Goal: Book appointment/travel/reservation

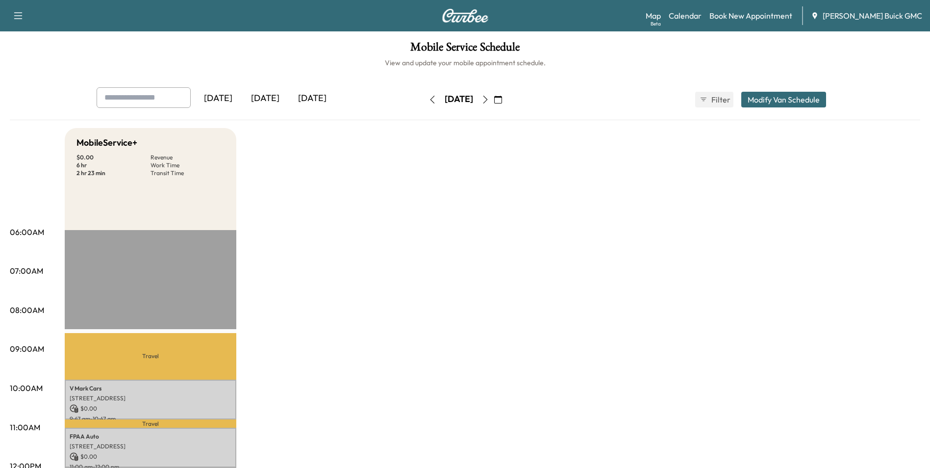
click at [316, 97] on div "[DATE]" at bounding box center [312, 98] width 47 height 23
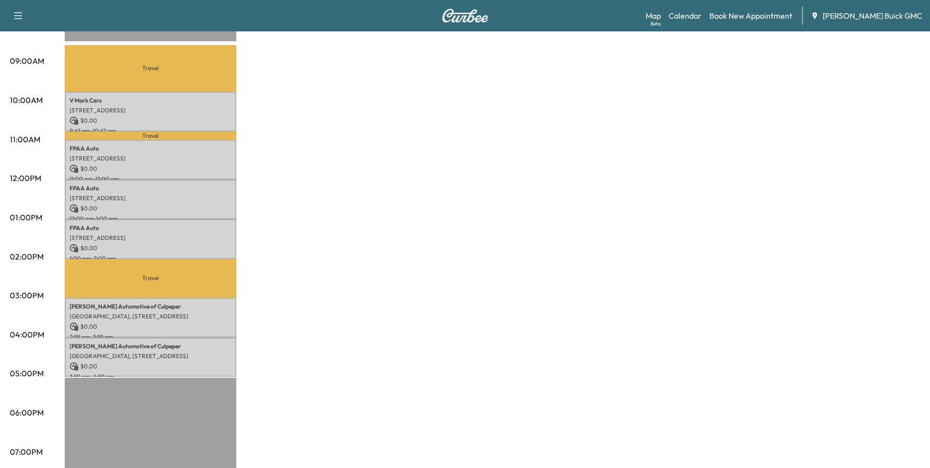
scroll to position [294, 0]
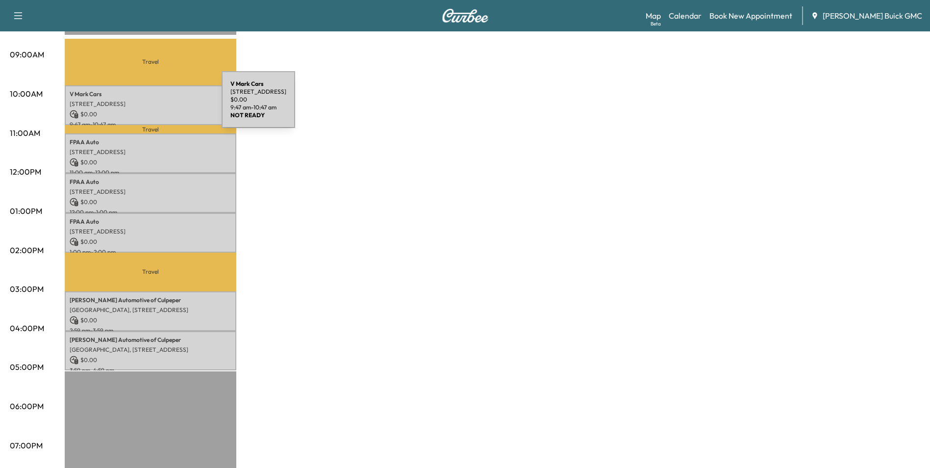
click at [148, 105] on p "[STREET_ADDRESS]" at bounding box center [151, 104] width 162 height 8
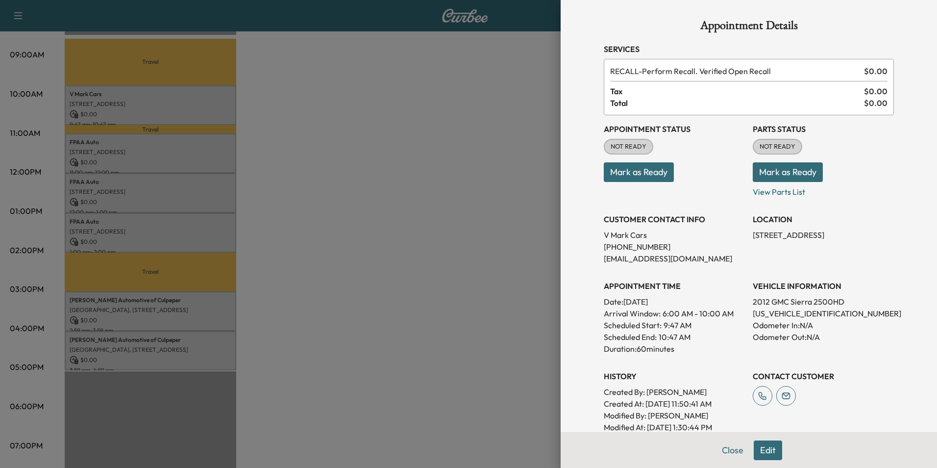
click at [282, 95] on div at bounding box center [468, 234] width 937 height 468
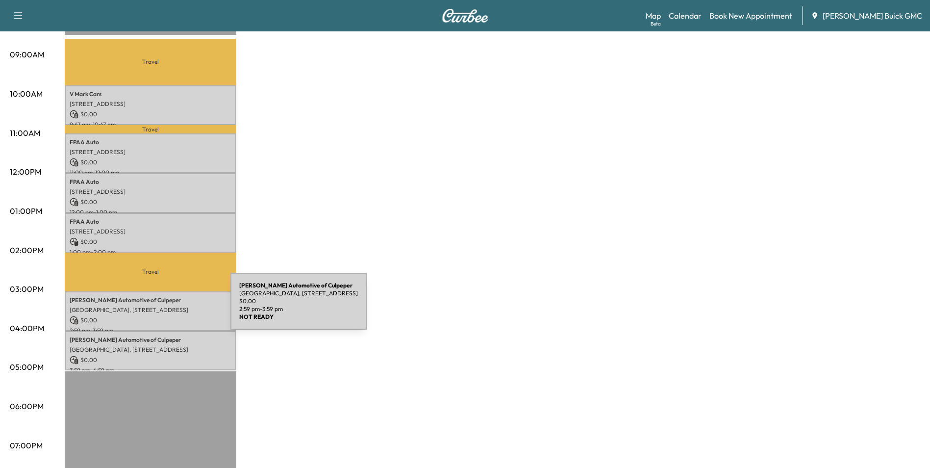
click at [157, 307] on p "[GEOGRAPHIC_DATA], [STREET_ADDRESS]" at bounding box center [151, 310] width 162 height 8
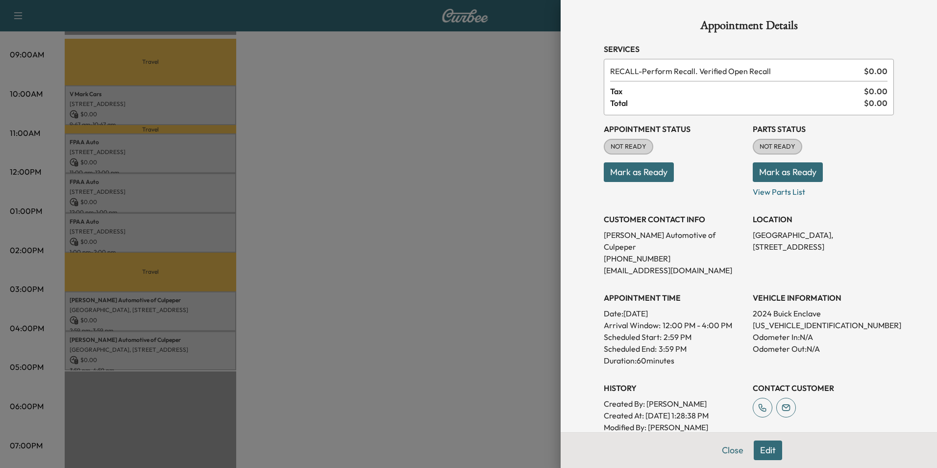
click at [148, 342] on div at bounding box center [468, 234] width 937 height 468
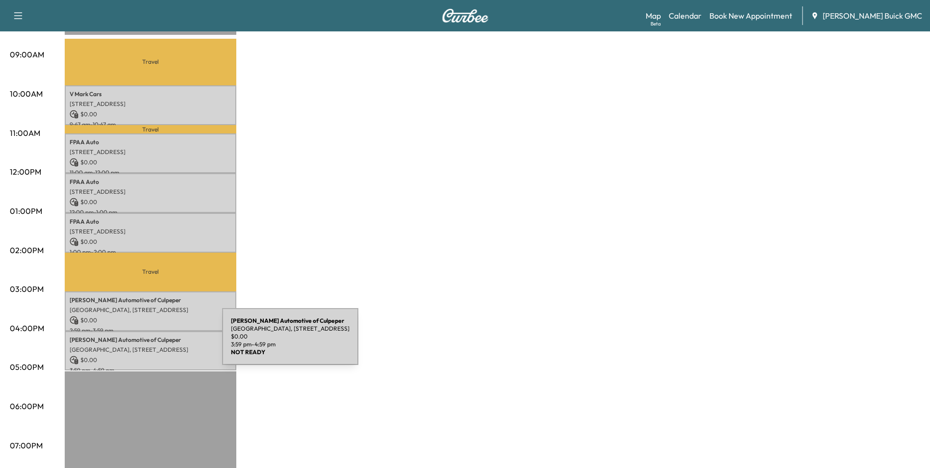
click at [149, 346] on p "[GEOGRAPHIC_DATA], [STREET_ADDRESS]" at bounding box center [151, 350] width 162 height 8
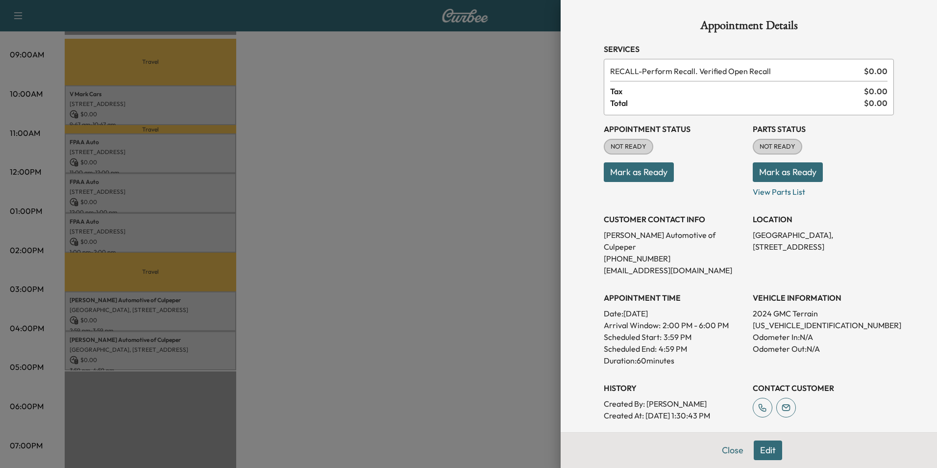
click at [348, 127] on div at bounding box center [468, 234] width 937 height 468
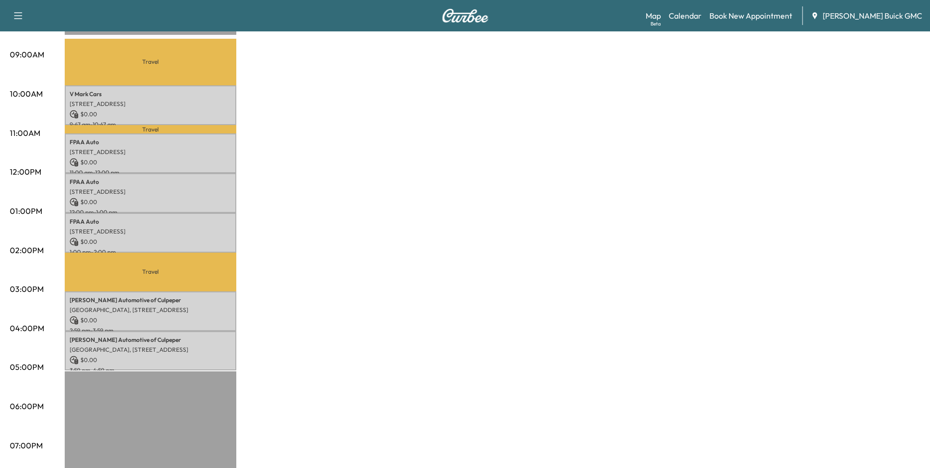
click at [405, 181] on div "MobileService+ $ 0.00 Revenue 6 hr Work Time 2 hr 23 min Transit Time Travel V …" at bounding box center [492, 201] width 855 height 735
click at [512, 122] on div "MobileService+ $ 0.00 Revenue 6 hr Work Time 2 hr 23 min Transit Time Travel V …" at bounding box center [492, 201] width 855 height 735
drag, startPoint x: 631, startPoint y: 119, endPoint x: 626, endPoint y: 120, distance: 5.1
click at [630, 120] on div "MobileService+ $ 0.00 Revenue 6 hr Work Time 2 hr 23 min Transit Time Travel V …" at bounding box center [492, 201] width 855 height 735
click at [480, 137] on div "MobileService+ $ 0.00 Revenue 6 hr Work Time 2 hr 23 min Transit Time Travel V …" at bounding box center [492, 201] width 855 height 735
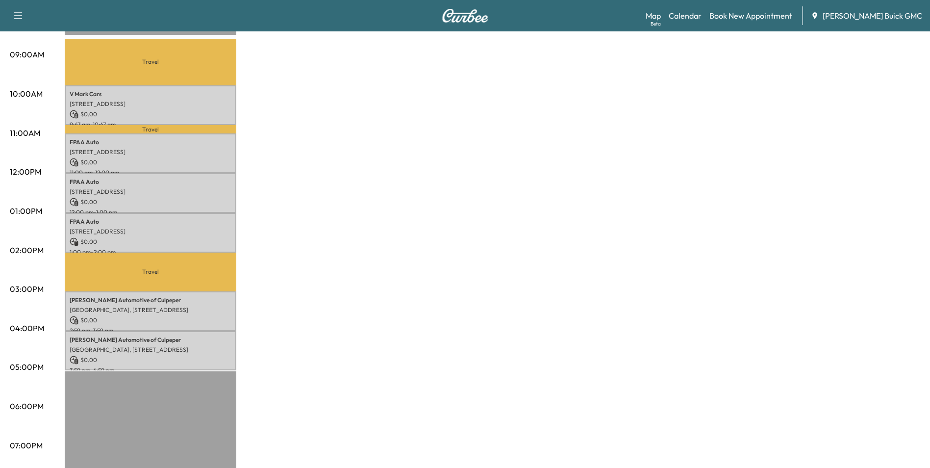
click at [571, 168] on div "MobileService+ $ 0.00 Revenue 6 hr Work Time 2 hr 23 min Transit Time Travel V …" at bounding box center [492, 201] width 855 height 735
click at [664, 217] on div "MobileService+ $ 0.00 Revenue 6 hr Work Time 2 hr 23 min Transit Time Travel V …" at bounding box center [492, 201] width 855 height 735
drag, startPoint x: 423, startPoint y: 169, endPoint x: 433, endPoint y: 172, distance: 10.2
click at [423, 168] on div "MobileService+ $ 0.00 Revenue 6 hr Work Time 2 hr 23 min Transit Time Travel V …" at bounding box center [492, 201] width 855 height 735
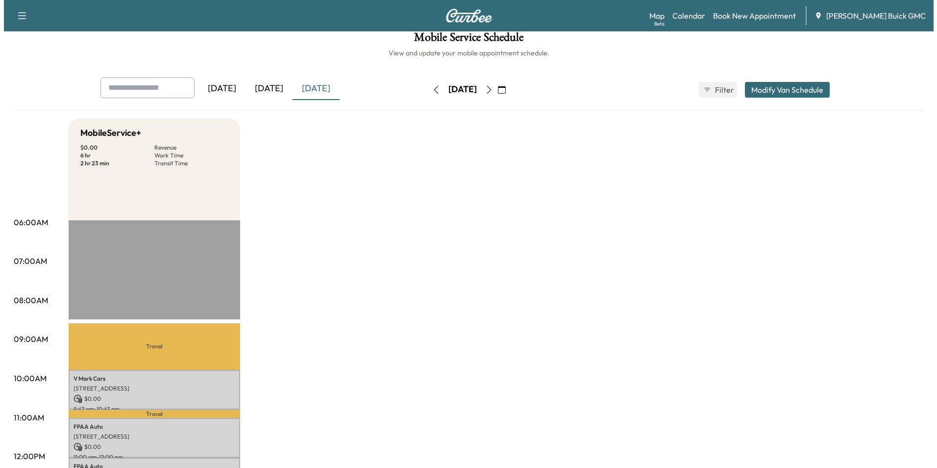
scroll to position [0, 0]
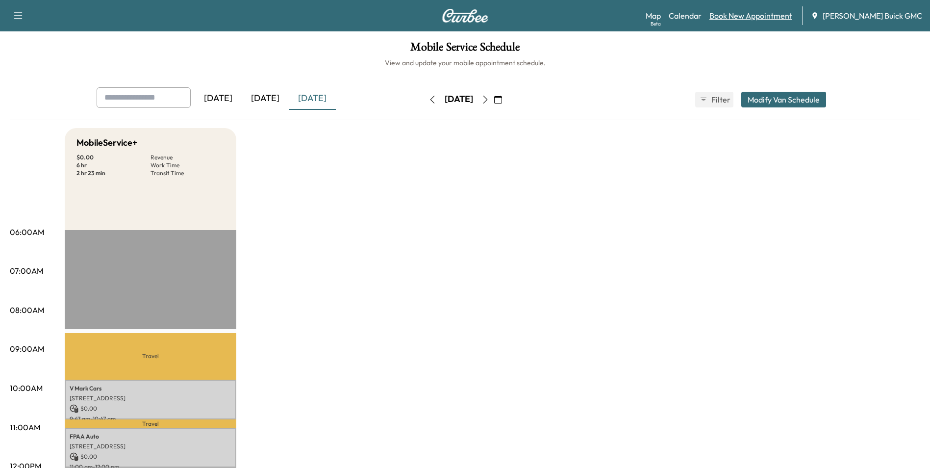
click at [758, 15] on link "Book New Appointment" at bounding box center [750, 16] width 83 height 12
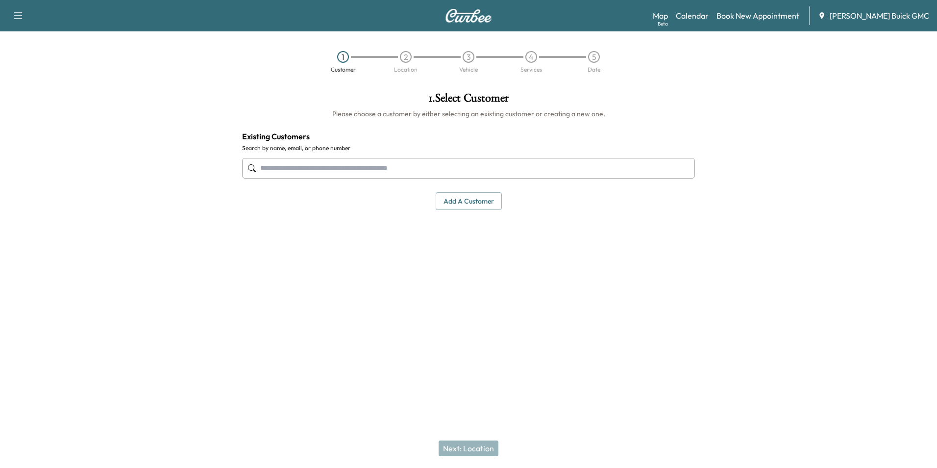
click at [358, 167] on input "text" at bounding box center [468, 168] width 453 height 21
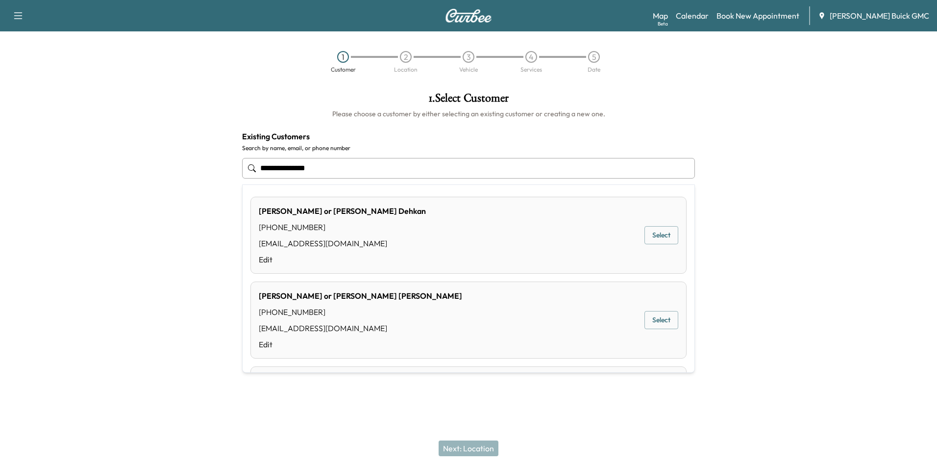
click at [321, 168] on input "**********" at bounding box center [468, 168] width 453 height 21
type input "*"
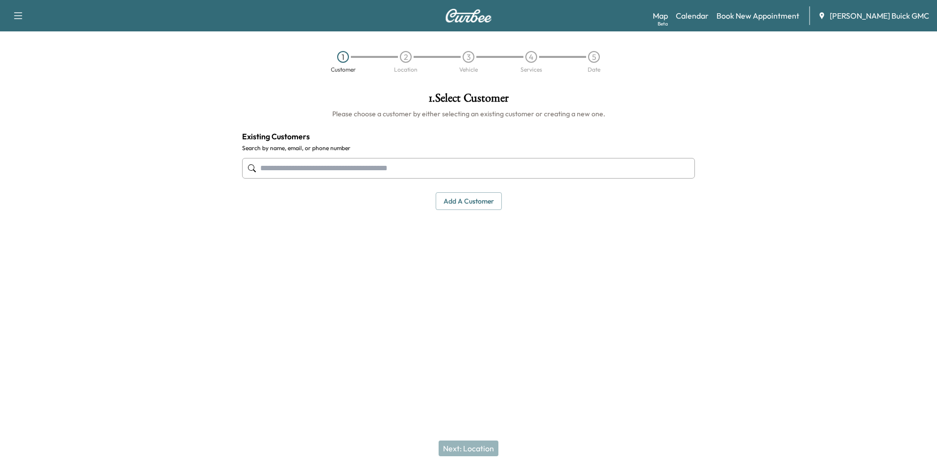
click at [467, 200] on button "Add a customer" at bounding box center [469, 201] width 66 height 18
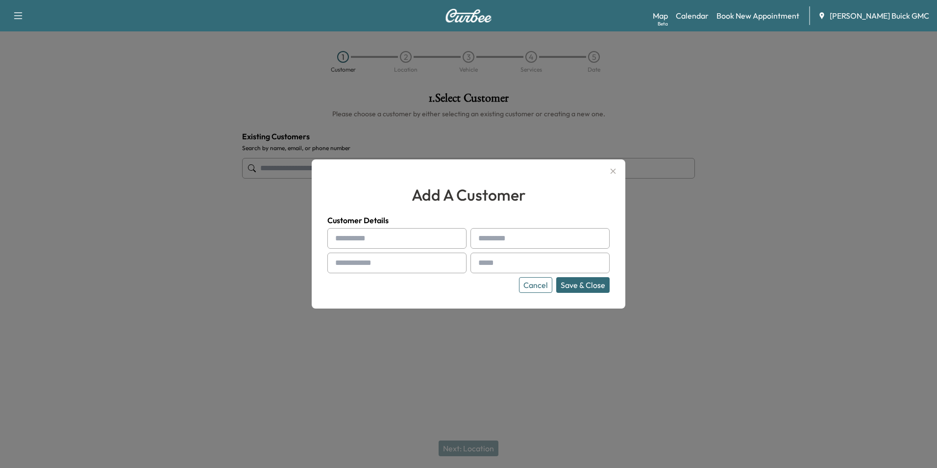
click at [384, 239] on input "text" at bounding box center [396, 238] width 139 height 21
type input "****"
type input "**********"
click at [387, 267] on input "text" at bounding box center [396, 262] width 139 height 21
type input "**********"
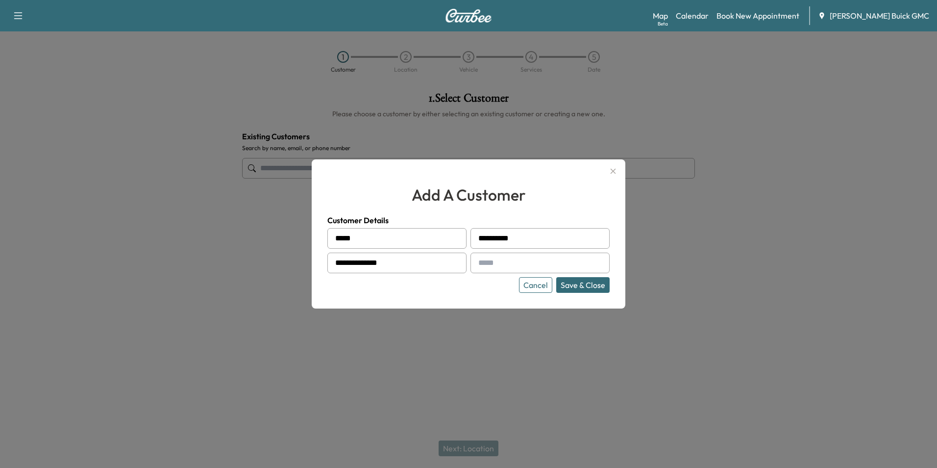
click at [544, 262] on input "text" at bounding box center [540, 262] width 139 height 21
type input "**********"
click at [582, 282] on button "Save & Close" at bounding box center [582, 285] width 53 height 16
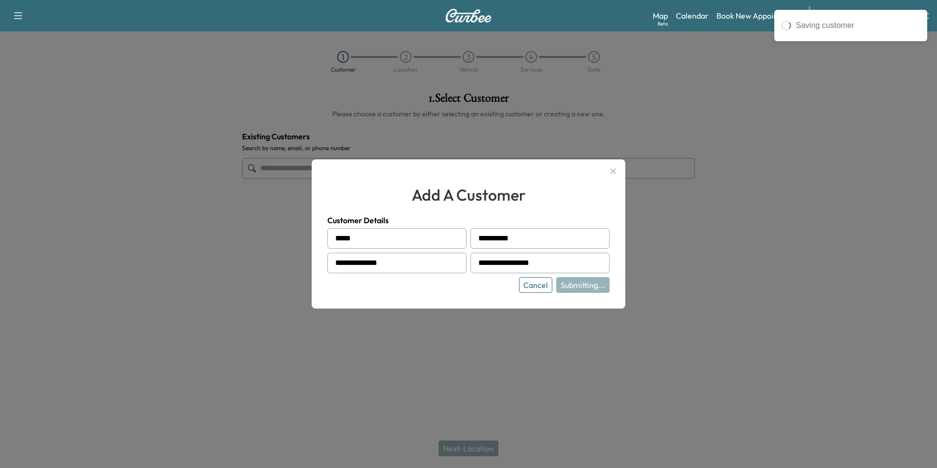
type input "**********"
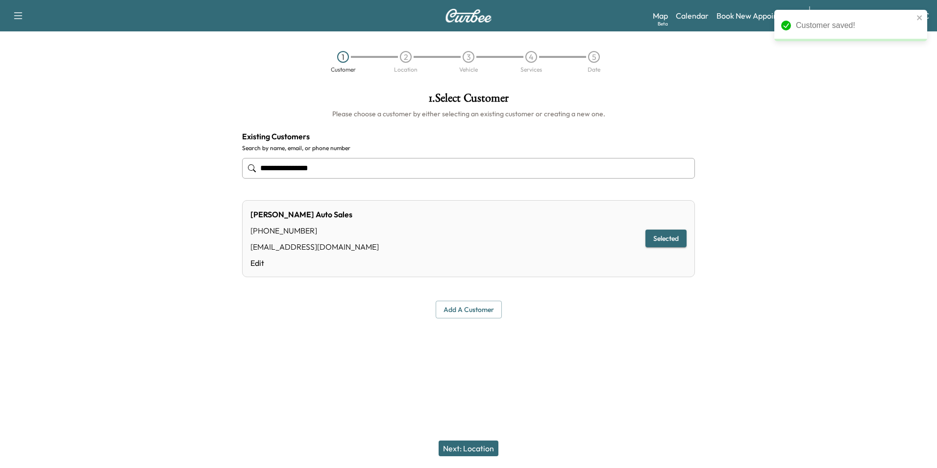
click at [479, 446] on button "Next: Location" at bounding box center [469, 448] width 60 height 16
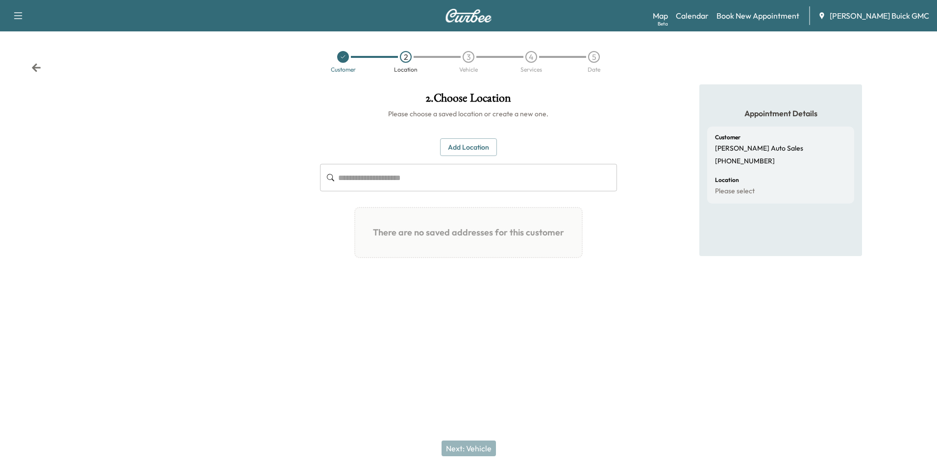
click at [476, 143] on button "Add Location" at bounding box center [468, 147] width 57 height 18
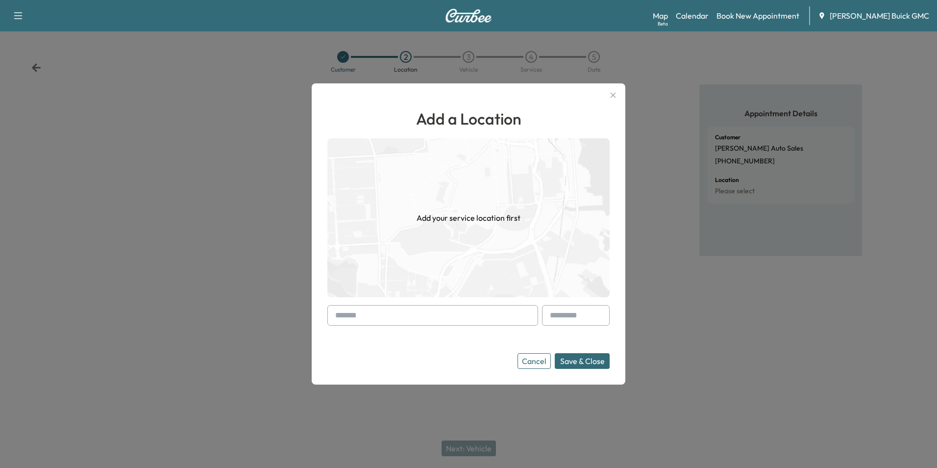
click at [359, 314] on input "text" at bounding box center [432, 315] width 211 height 21
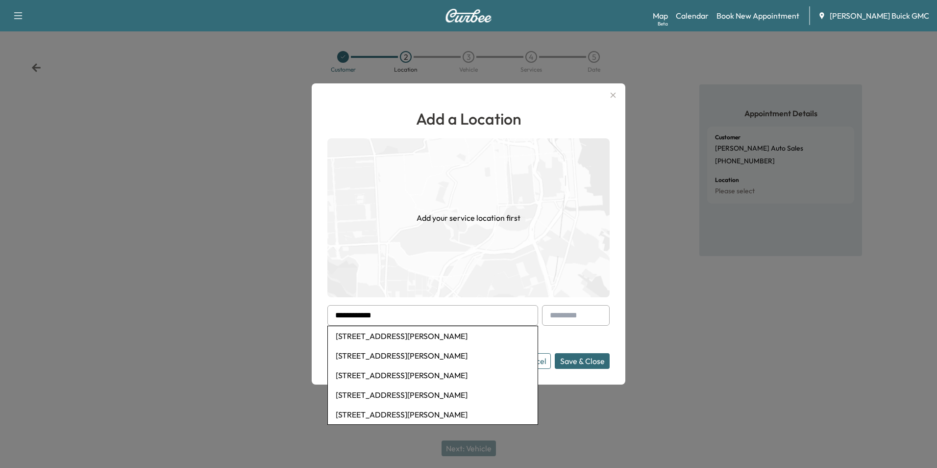
click at [384, 335] on li "[STREET_ADDRESS][PERSON_NAME]" at bounding box center [433, 336] width 210 height 20
type input "**********"
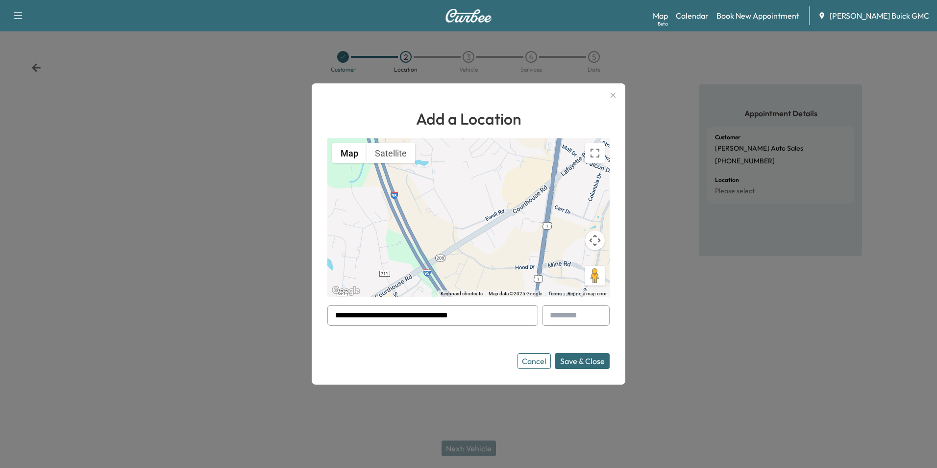
click at [588, 357] on button "Save & Close" at bounding box center [582, 361] width 55 height 16
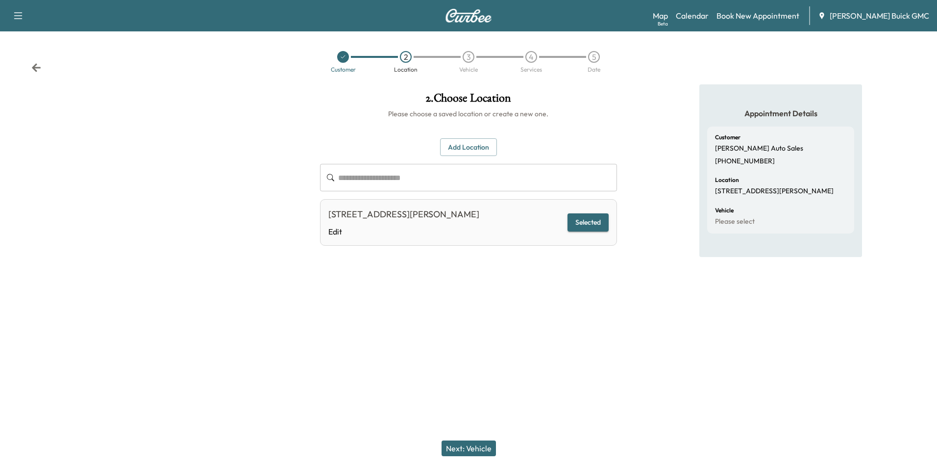
click at [594, 283] on div "**********" at bounding box center [468, 201] width 312 height 234
click at [589, 220] on button "Selected" at bounding box center [588, 222] width 41 height 18
click at [486, 448] on button "Next: Vehicle" at bounding box center [469, 448] width 54 height 16
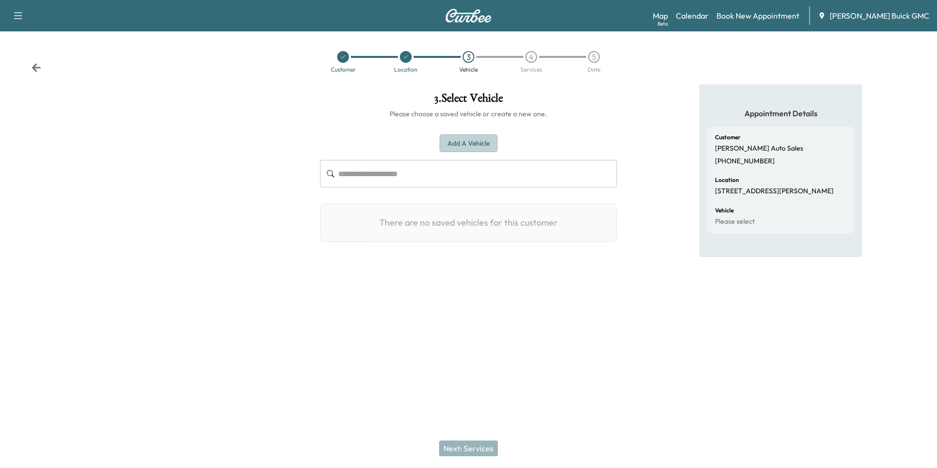
click at [468, 141] on button "Add a Vehicle" at bounding box center [469, 143] width 58 height 18
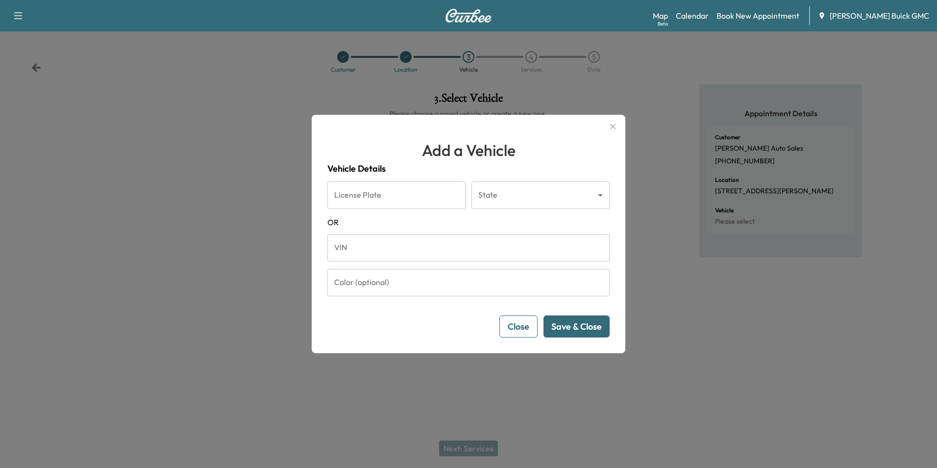
click at [413, 243] on input "VIN" at bounding box center [468, 247] width 282 height 27
type input "**********"
click at [572, 324] on button "Save & Close" at bounding box center [577, 326] width 66 height 22
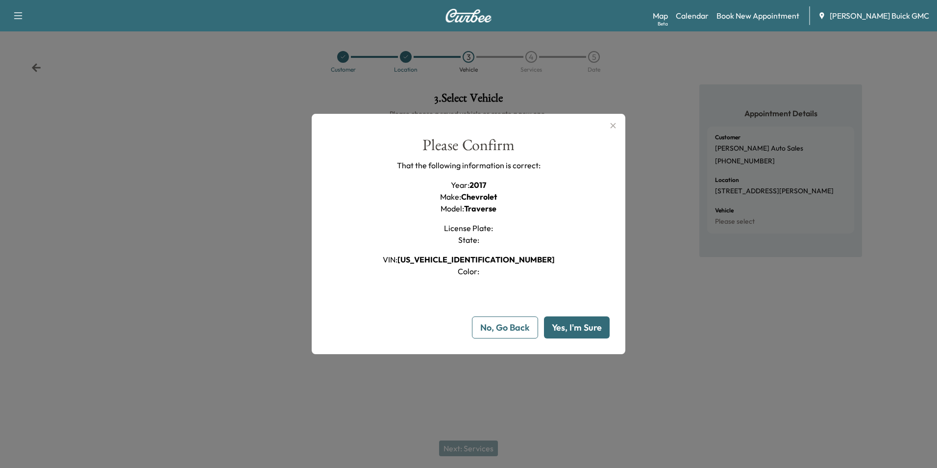
click at [566, 321] on button "Yes, I'm Sure" at bounding box center [577, 327] width 66 height 22
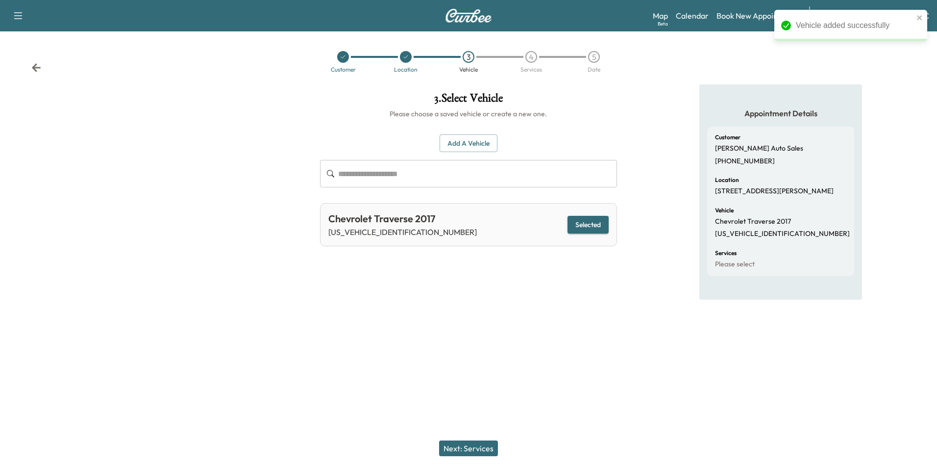
click at [478, 447] on button "Next: Services" at bounding box center [468, 448] width 59 height 16
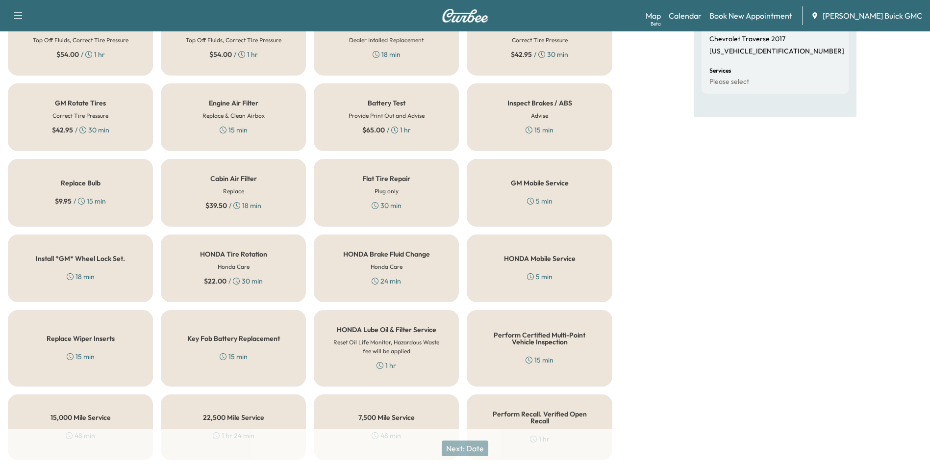
scroll to position [280, 0]
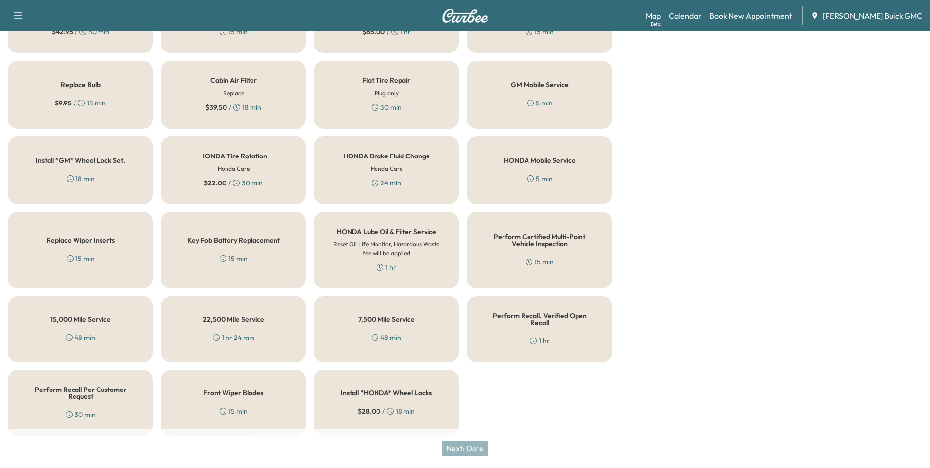
click at [539, 322] on div "Perform Recall. Verified Open Recall 1 hr" at bounding box center [539, 329] width 145 height 66
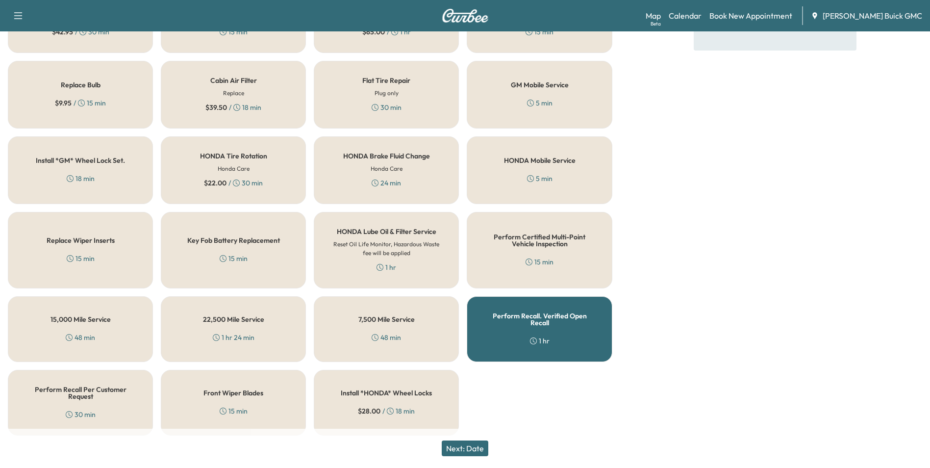
click at [475, 445] on button "Next: Date" at bounding box center [465, 448] width 47 height 16
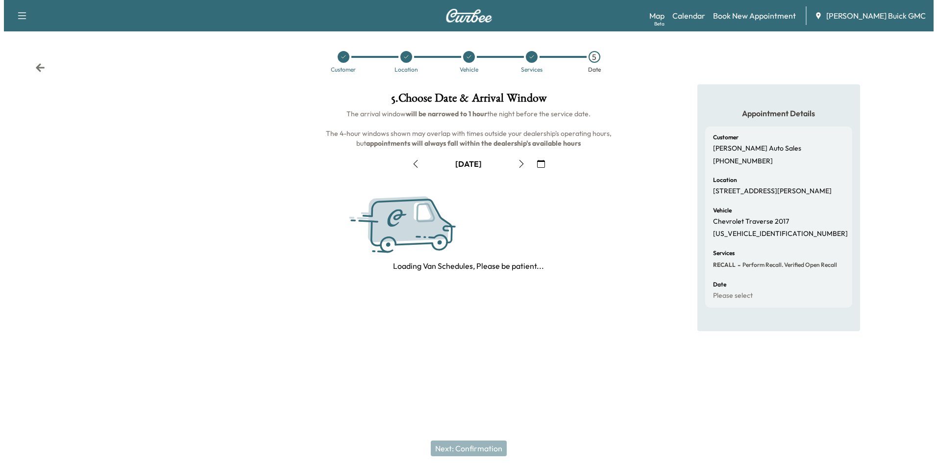
scroll to position [0, 0]
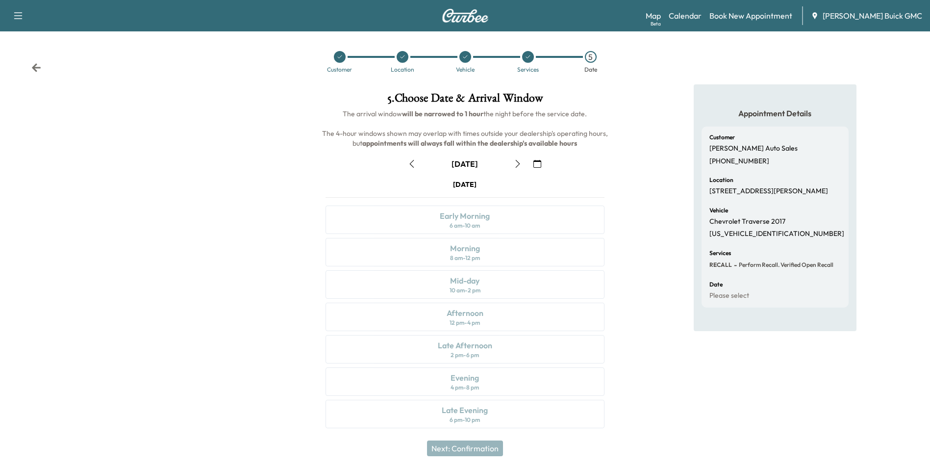
click at [538, 162] on icon "button" at bounding box center [537, 164] width 8 height 8
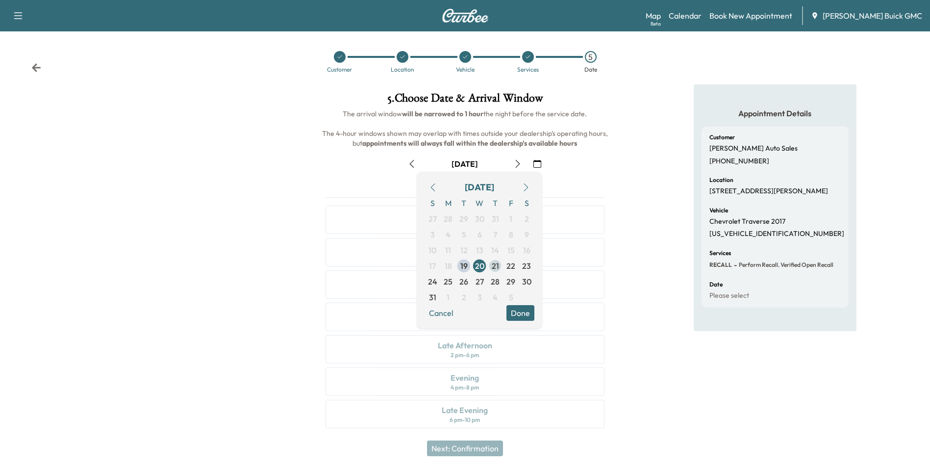
click at [493, 265] on span "21" at bounding box center [495, 266] width 7 height 12
click at [523, 312] on button "Done" at bounding box center [520, 313] width 28 height 16
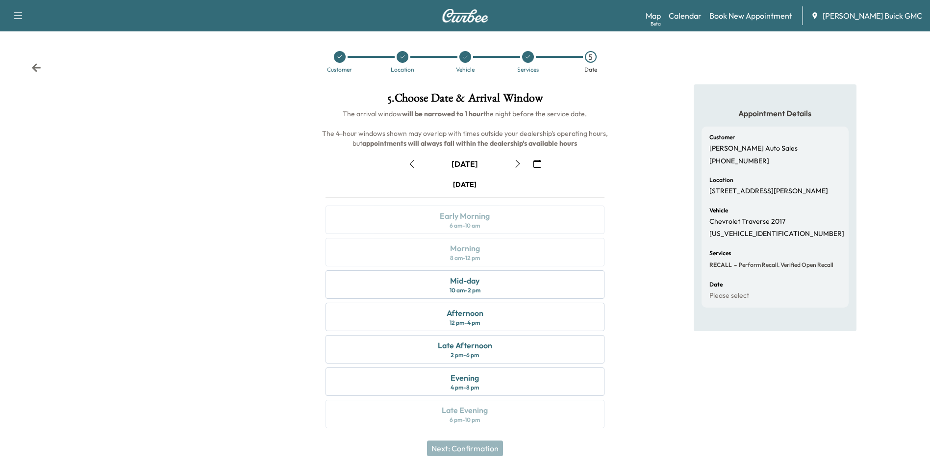
click at [656, 279] on div "Appointment Details Customer Nick Auto Sales [PHONE_NUMBER] Location [STREET_AD…" at bounding box center [775, 261] width 310 height 355
click at [516, 283] on div "Mid-day 10 am - 2 pm" at bounding box center [464, 284] width 278 height 28
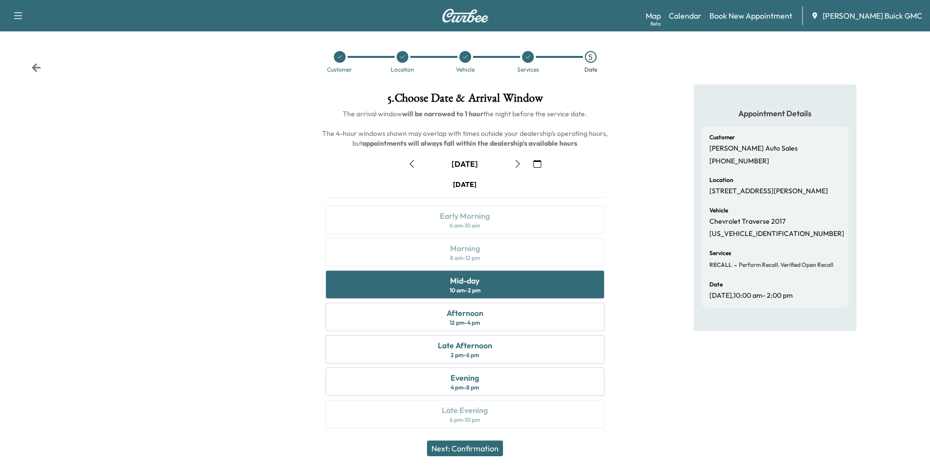
click at [481, 447] on button "Next: Confirmation" at bounding box center [465, 448] width 76 height 16
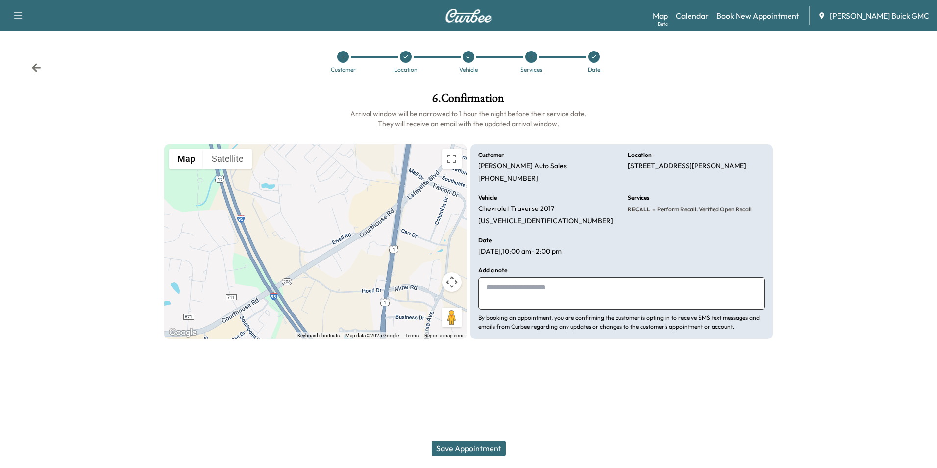
click at [504, 289] on textarea at bounding box center [621, 293] width 287 height 32
click at [590, 281] on textarea at bounding box center [621, 293] width 287 height 32
type textarea "**********"
click at [486, 418] on div "Support Log Out Map Beta Calendar Book New Appointment [PERSON_NAME] Buick GMC …" at bounding box center [468, 234] width 937 height 468
click at [482, 445] on button "Save Appointment" at bounding box center [469, 448] width 74 height 16
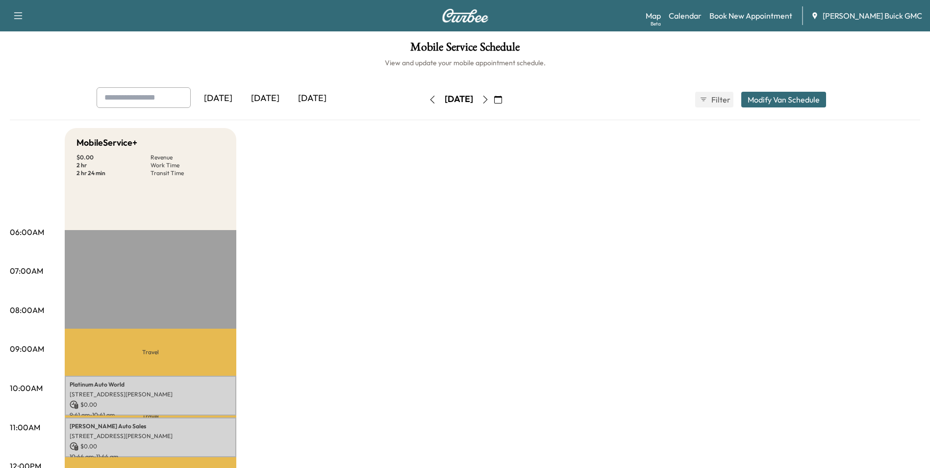
click at [754, 14] on link "Book New Appointment" at bounding box center [750, 16] width 83 height 12
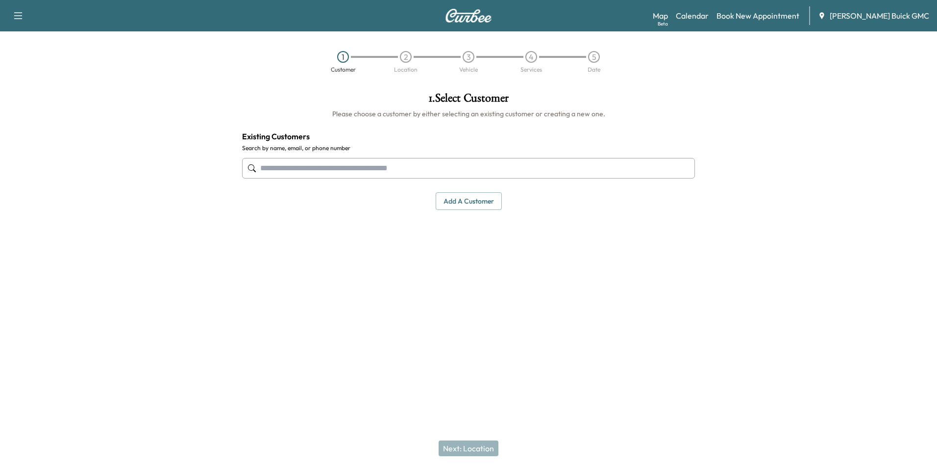
click at [384, 174] on input "text" at bounding box center [468, 168] width 453 height 21
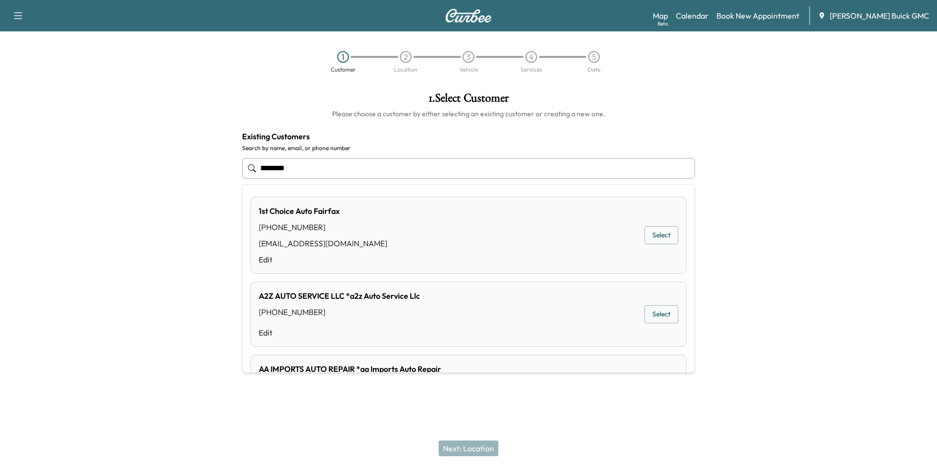
click at [299, 170] on input "********" at bounding box center [468, 168] width 453 height 21
type input "*"
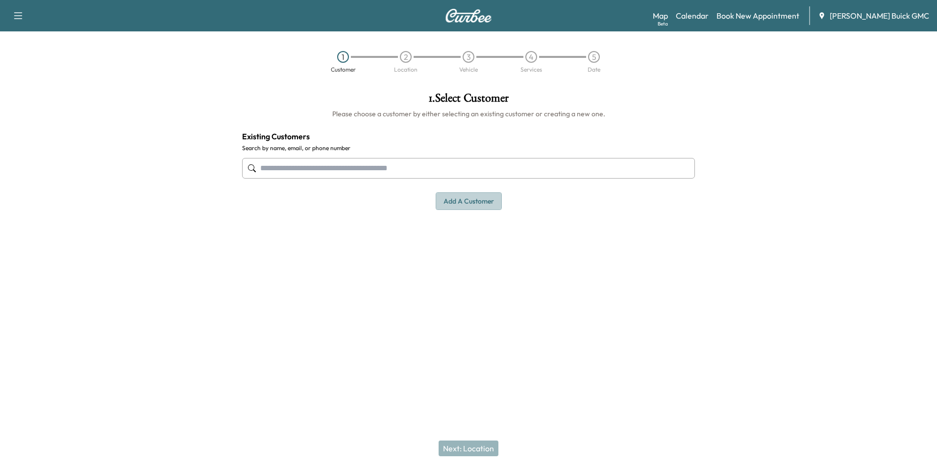
click at [458, 199] on button "Add a customer" at bounding box center [469, 201] width 66 height 18
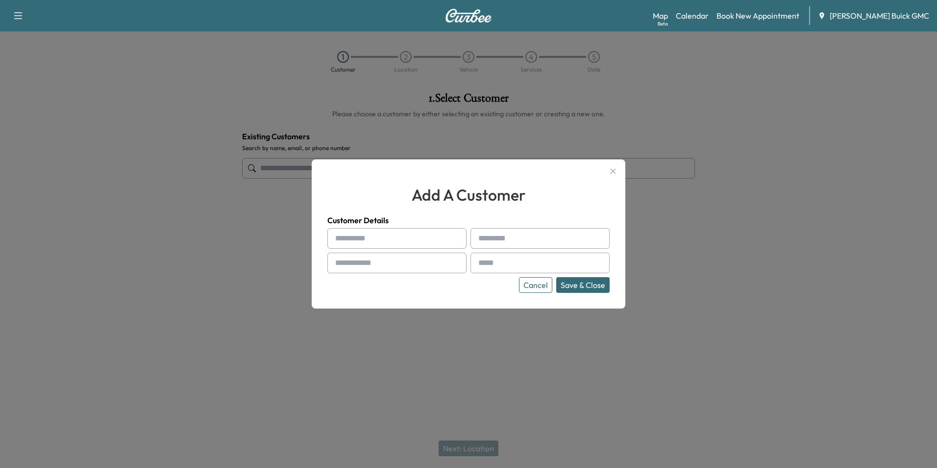
click at [377, 236] on input "text" at bounding box center [396, 238] width 139 height 21
type input "***"
type input "********"
click at [419, 266] on input "text" at bounding box center [396, 262] width 139 height 21
type input "**********"
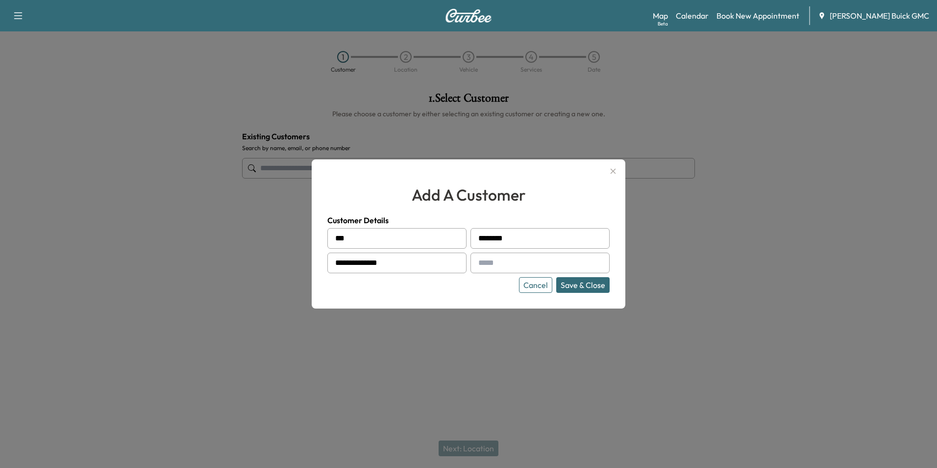
click at [516, 266] on input "text" at bounding box center [540, 262] width 139 height 21
type input "**********"
click at [484, 291] on div "Cancel Save & Close" at bounding box center [468, 285] width 282 height 16
click at [580, 281] on button "Save & Close" at bounding box center [582, 285] width 53 height 16
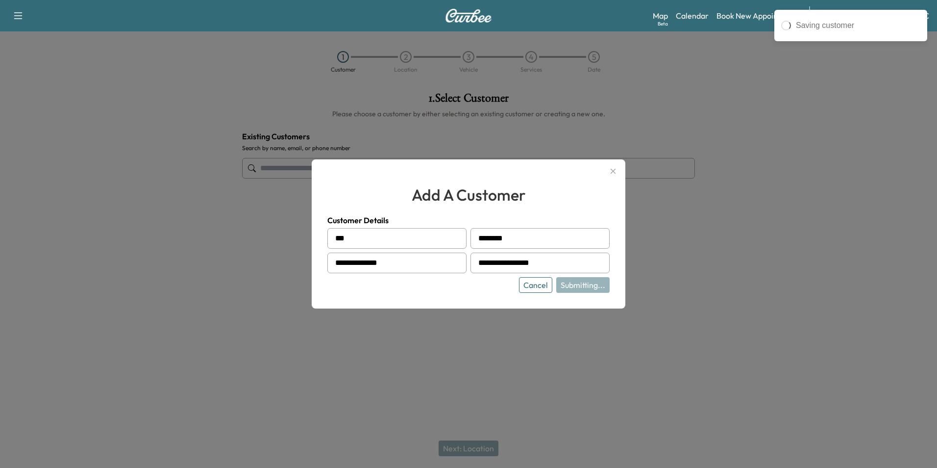
type input "**********"
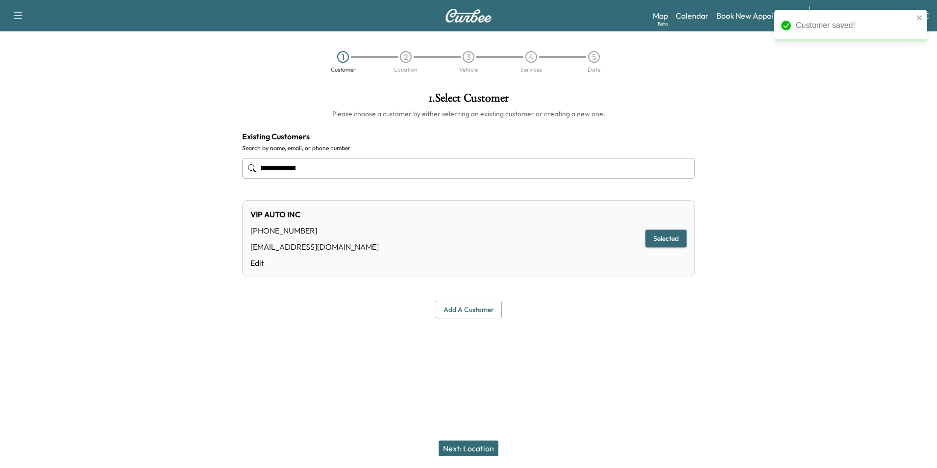
click at [478, 444] on button "Next: Location" at bounding box center [469, 448] width 60 height 16
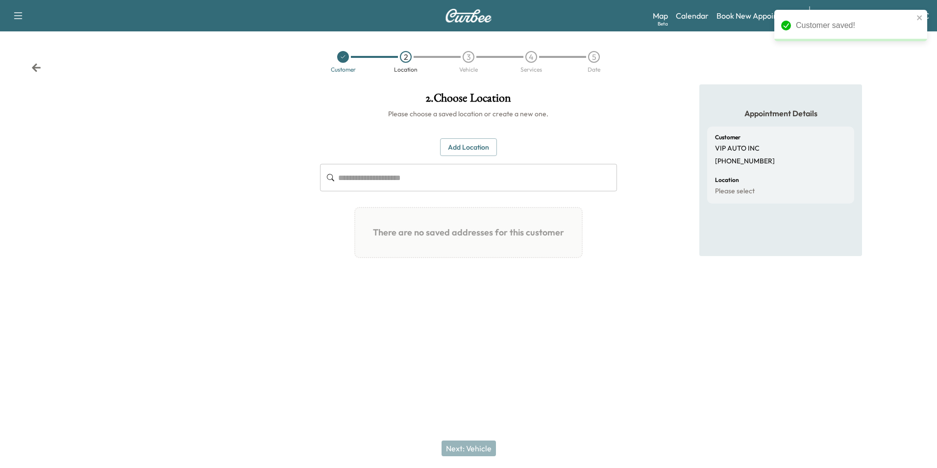
click at [471, 141] on button "Add Location" at bounding box center [468, 147] width 57 height 18
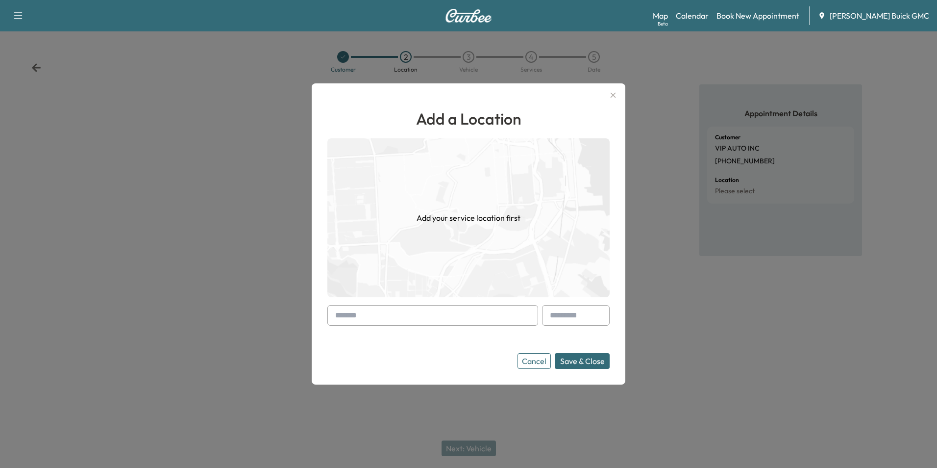
click at [390, 318] on input "text" at bounding box center [432, 315] width 211 height 21
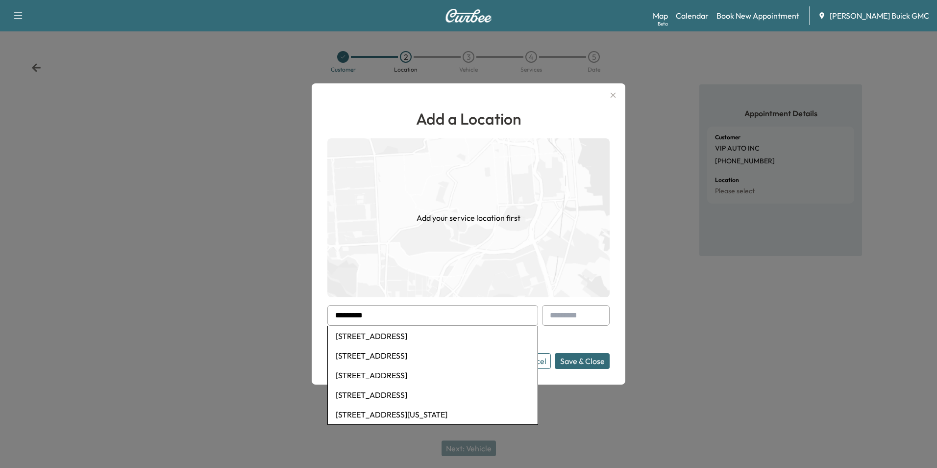
click at [449, 336] on li "[STREET_ADDRESS]" at bounding box center [433, 336] width 210 height 20
type input "**********"
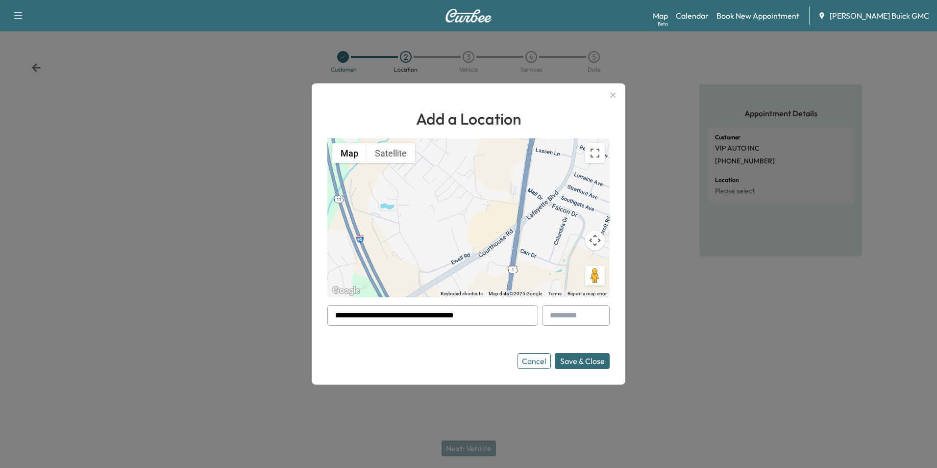
click at [581, 359] on button "Save & Close" at bounding box center [582, 361] width 55 height 16
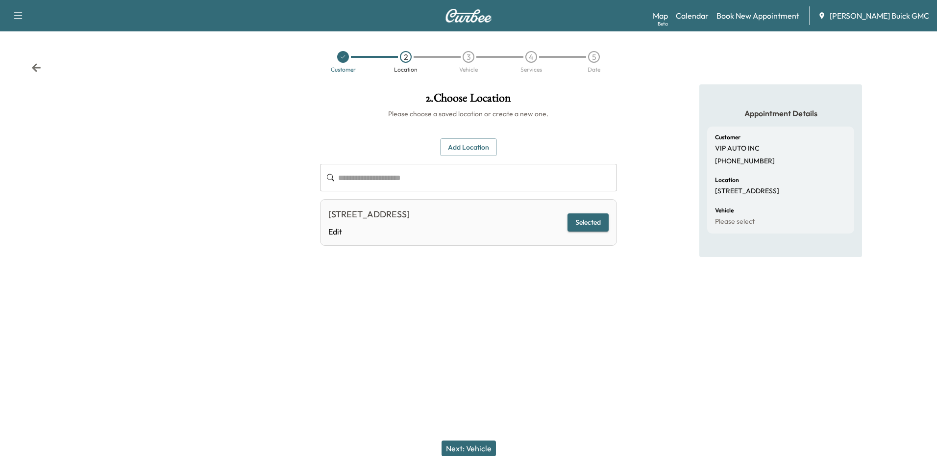
click at [479, 448] on button "Next: Vehicle" at bounding box center [469, 448] width 54 height 16
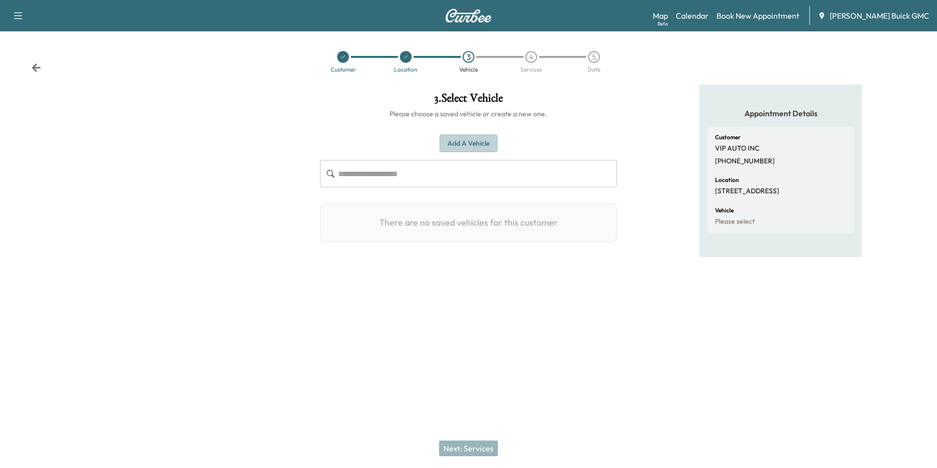
click at [469, 142] on button "Add a Vehicle" at bounding box center [469, 143] width 58 height 18
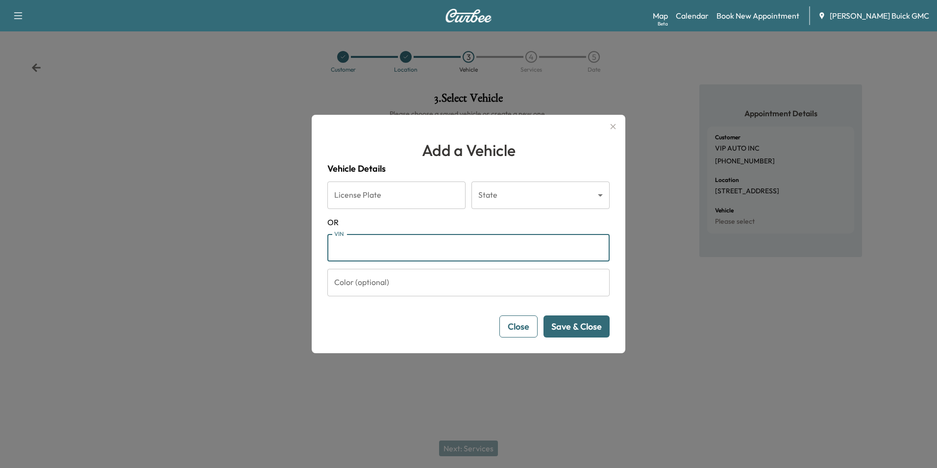
click at [383, 248] on input "VIN" at bounding box center [468, 247] width 282 height 27
type input "**********"
click at [575, 324] on button "Save & Close" at bounding box center [577, 326] width 66 height 22
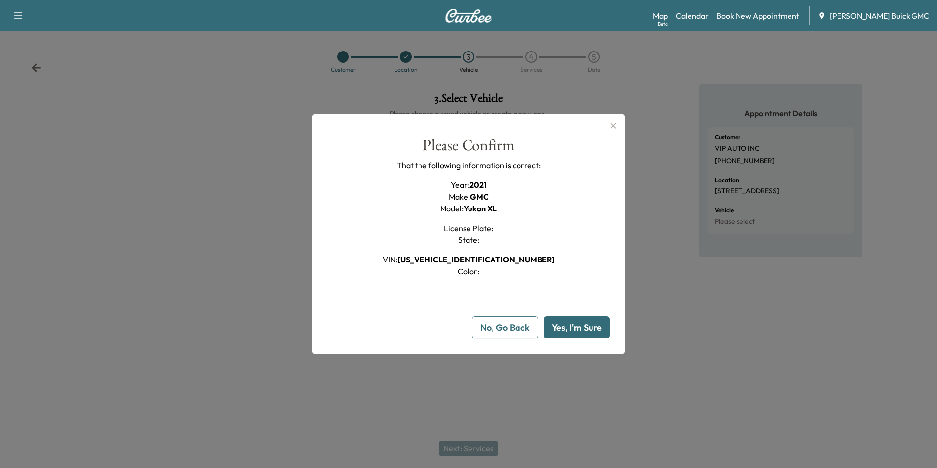
click at [576, 322] on button "Yes, I'm Sure" at bounding box center [577, 327] width 66 height 22
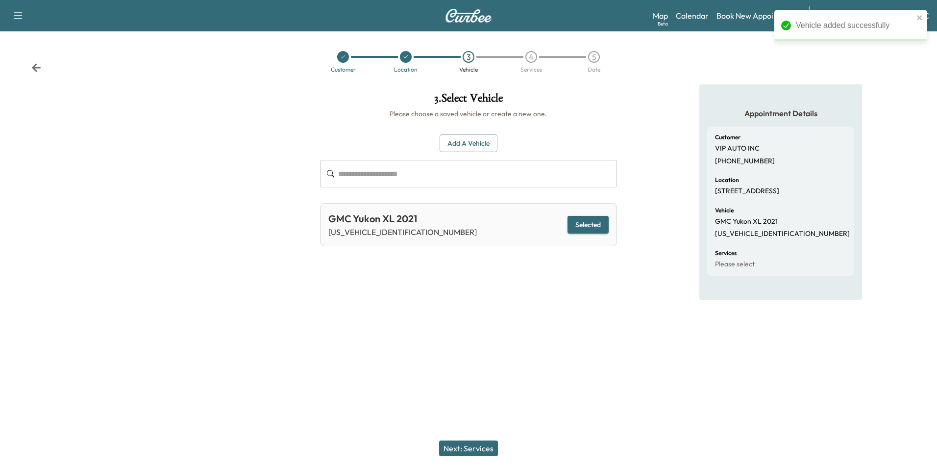
click at [483, 448] on button "Next: Services" at bounding box center [468, 448] width 59 height 16
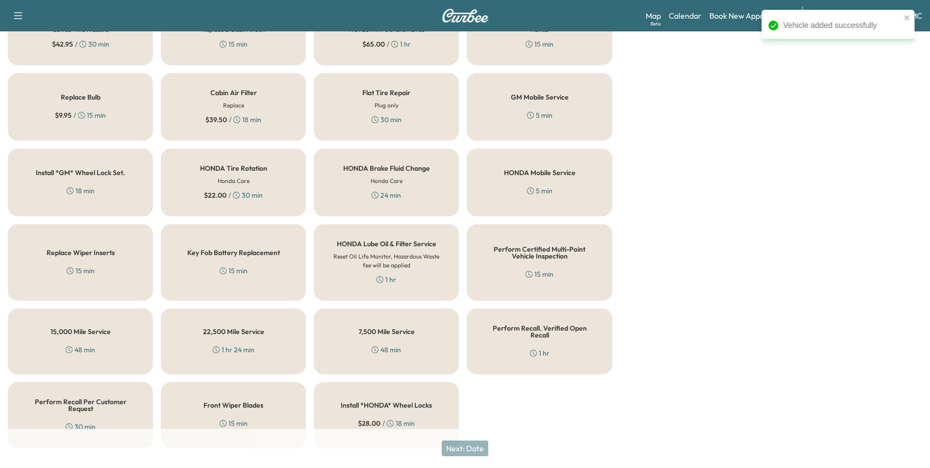
scroll to position [280, 0]
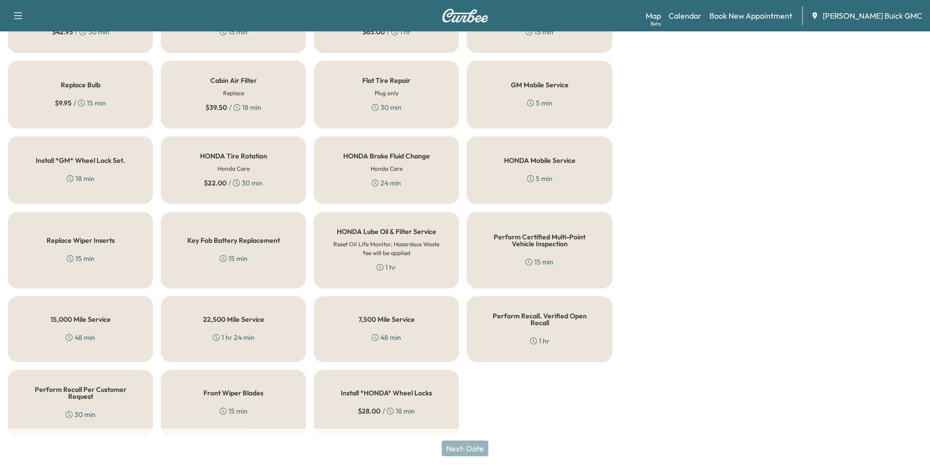
click at [547, 336] on div "1 hr" at bounding box center [540, 341] width 20 height 10
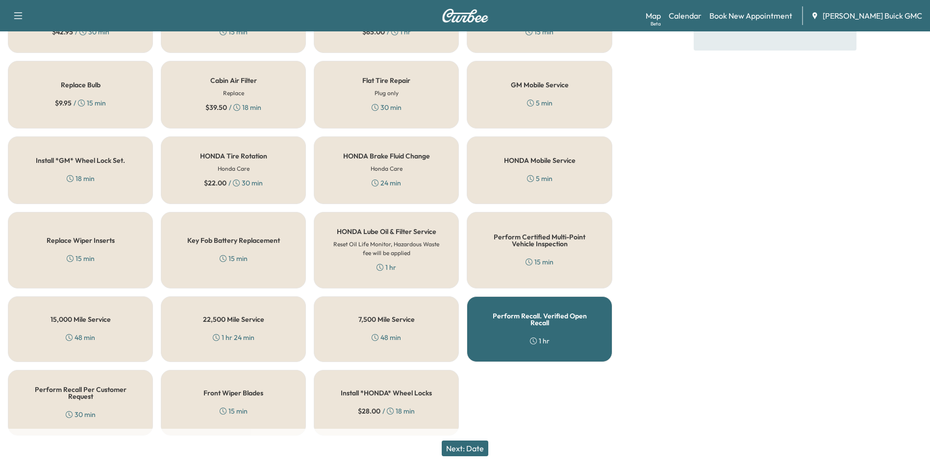
click at [473, 448] on button "Next: Date" at bounding box center [465, 448] width 47 height 16
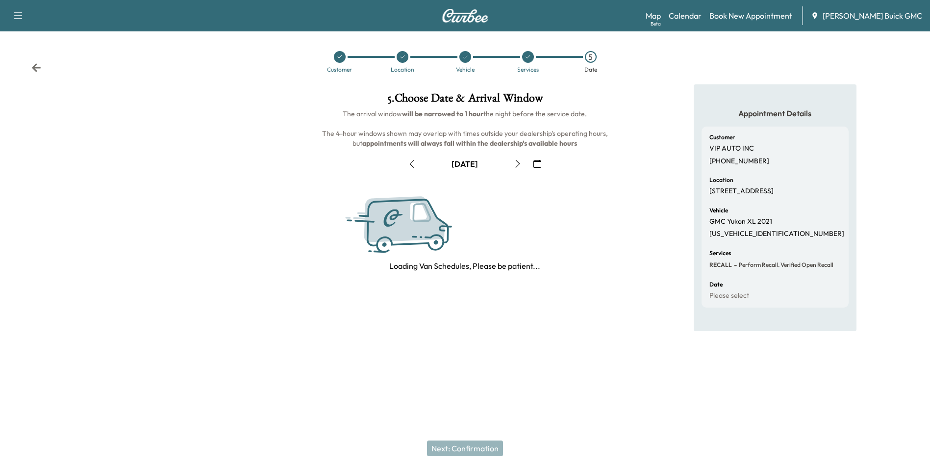
scroll to position [0, 0]
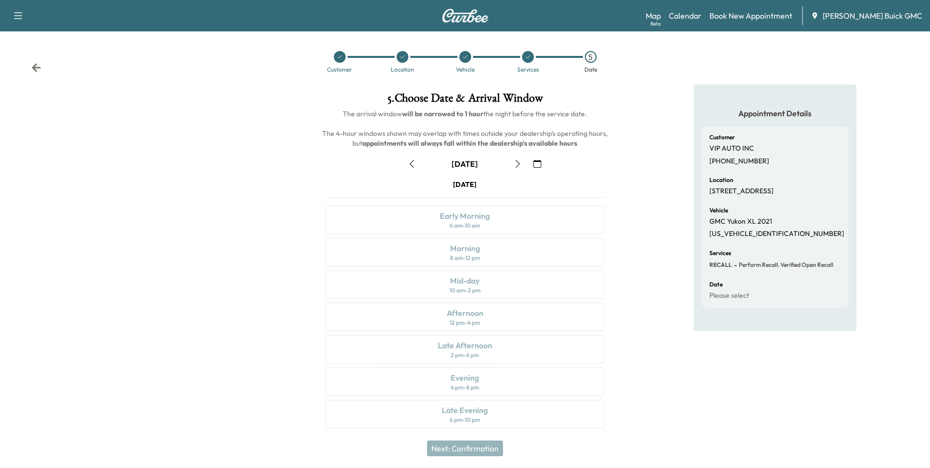
click at [539, 165] on icon "button" at bounding box center [537, 164] width 8 height 8
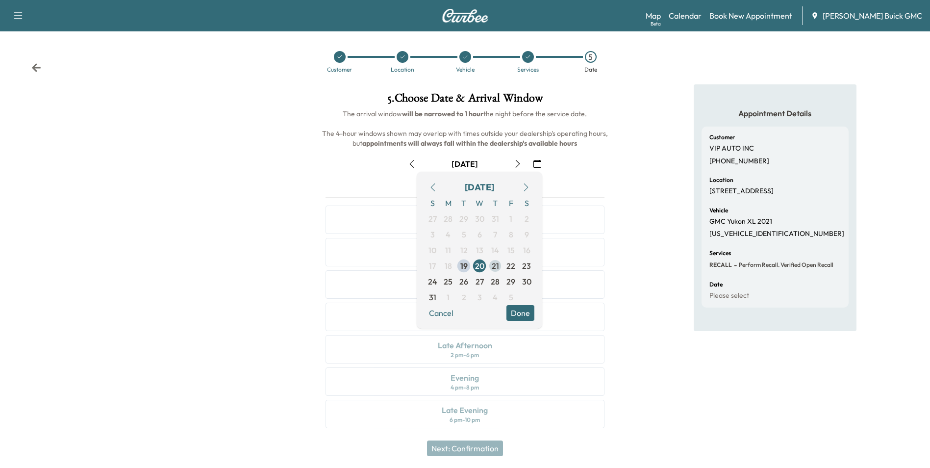
click at [495, 267] on span "21" at bounding box center [495, 266] width 7 height 12
click at [628, 251] on div "Appointment Details Customer VIP AUTO INC [PHONE_NUMBER] Location [STREET_ADDRE…" at bounding box center [775, 261] width 310 height 355
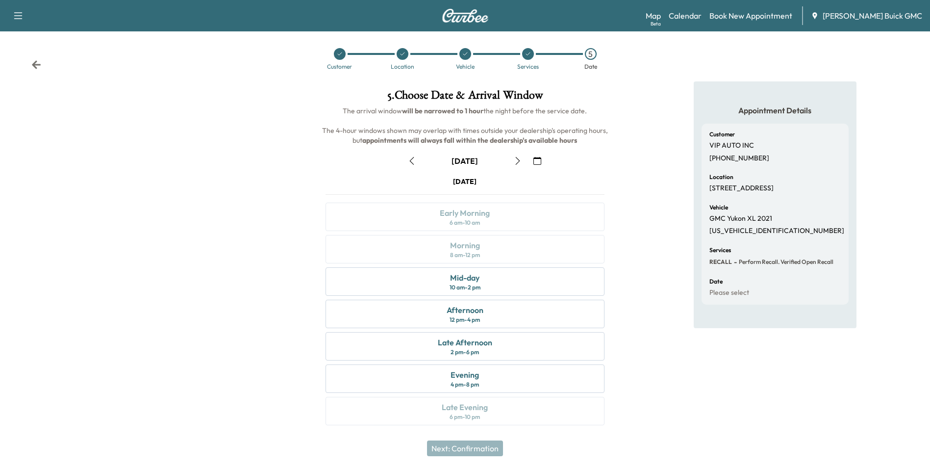
scroll to position [3, 0]
click at [463, 279] on div "Mid-day" at bounding box center [464, 277] width 29 height 12
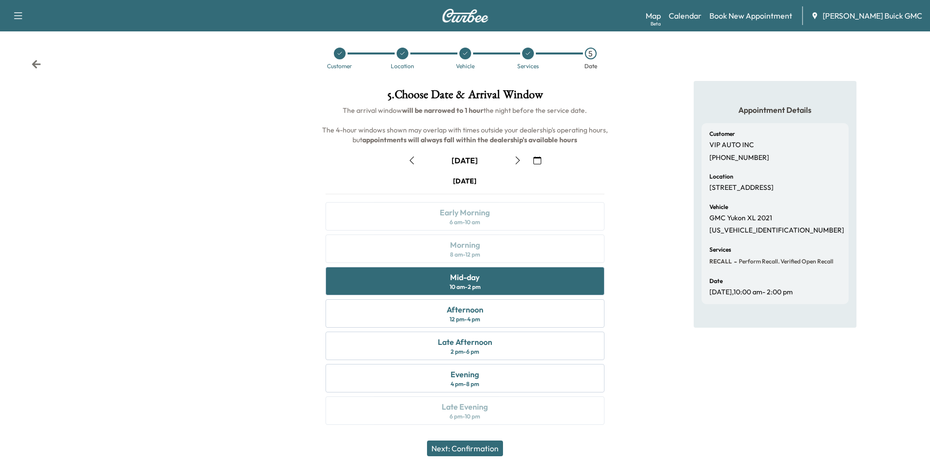
click at [470, 447] on button "Next: Confirmation" at bounding box center [465, 448] width 76 height 16
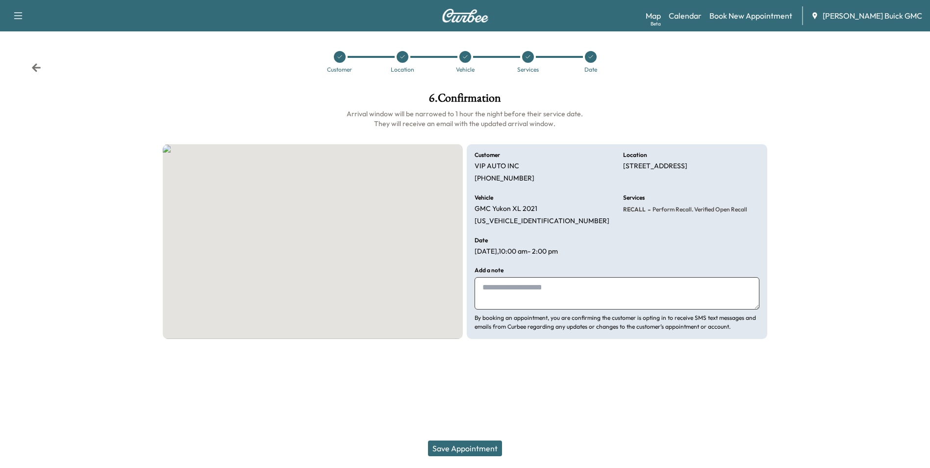
scroll to position [0, 0]
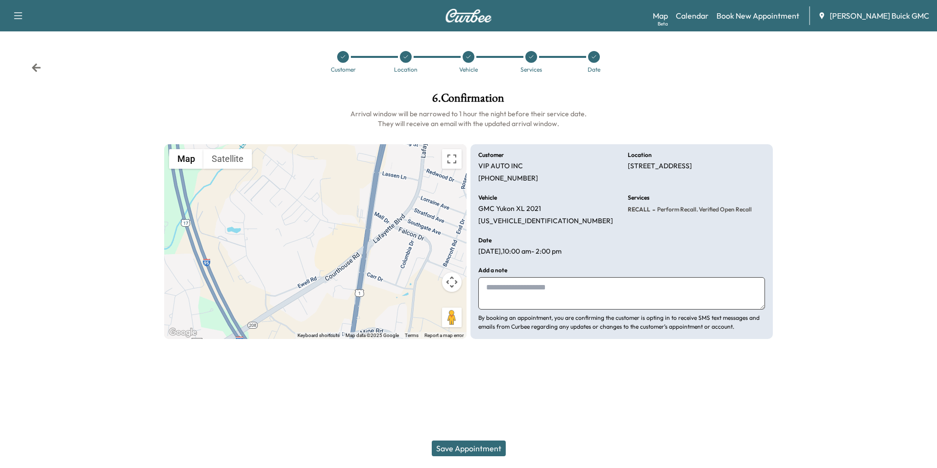
click at [539, 289] on textarea at bounding box center [621, 293] width 287 height 32
type textarea "*******"
click at [469, 447] on button "Save Appointment" at bounding box center [469, 448] width 74 height 16
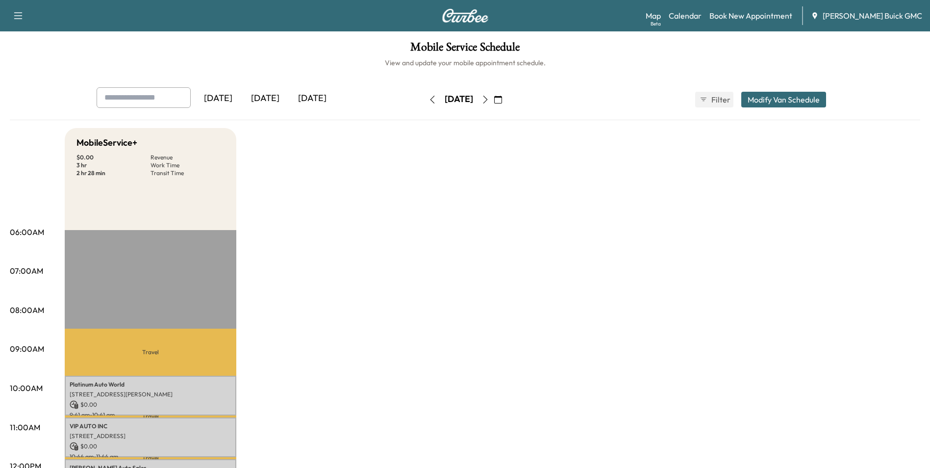
click at [762, 14] on link "Book New Appointment" at bounding box center [750, 16] width 83 height 12
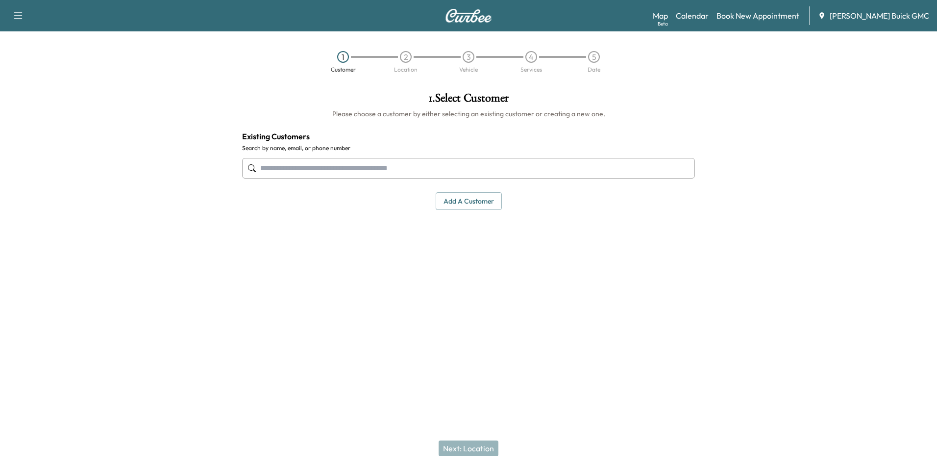
click at [463, 164] on input "text" at bounding box center [468, 168] width 453 height 21
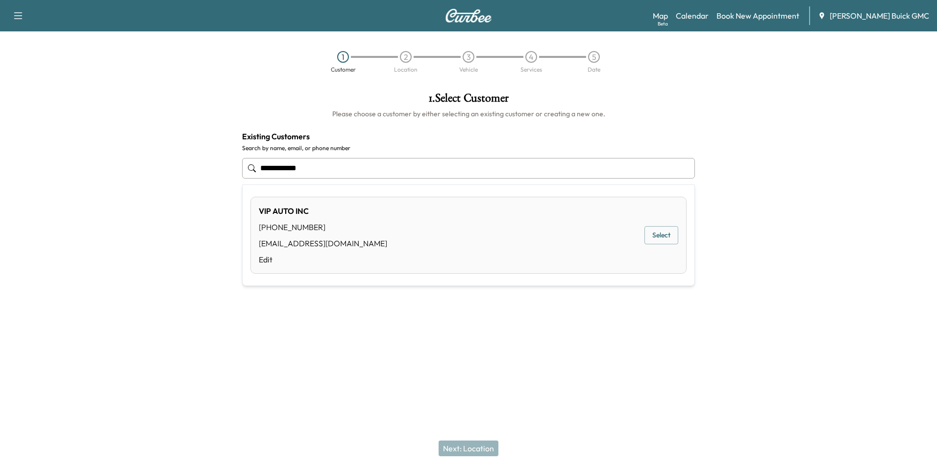
click at [660, 232] on button "Select" at bounding box center [662, 235] width 34 height 18
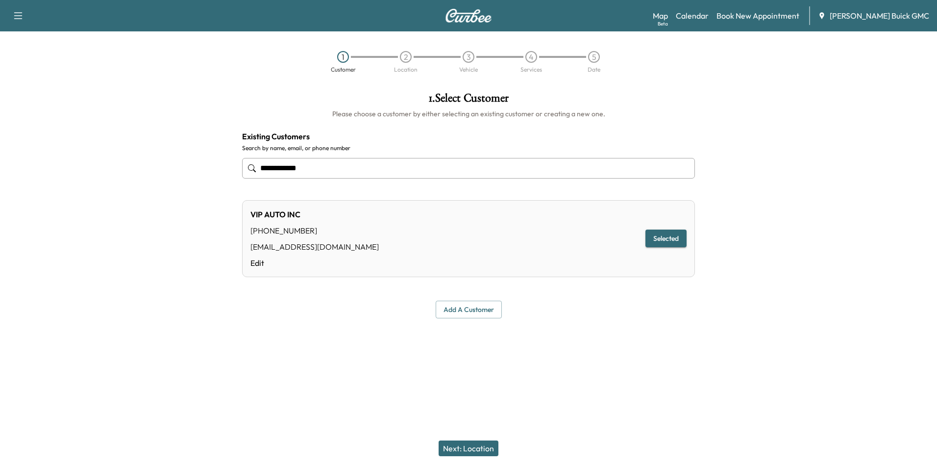
type input "**********"
click at [467, 447] on button "Next: Location" at bounding box center [469, 448] width 60 height 16
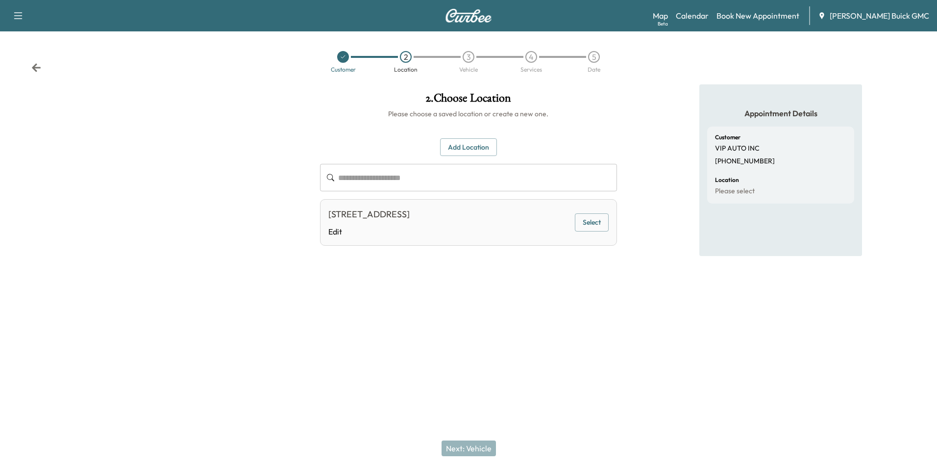
drag, startPoint x: 619, startPoint y: 310, endPoint x: 609, endPoint y: 303, distance: 12.0
click at [617, 308] on div "**********" at bounding box center [468, 201] width 312 height 234
click at [590, 223] on button "Select" at bounding box center [592, 222] width 34 height 18
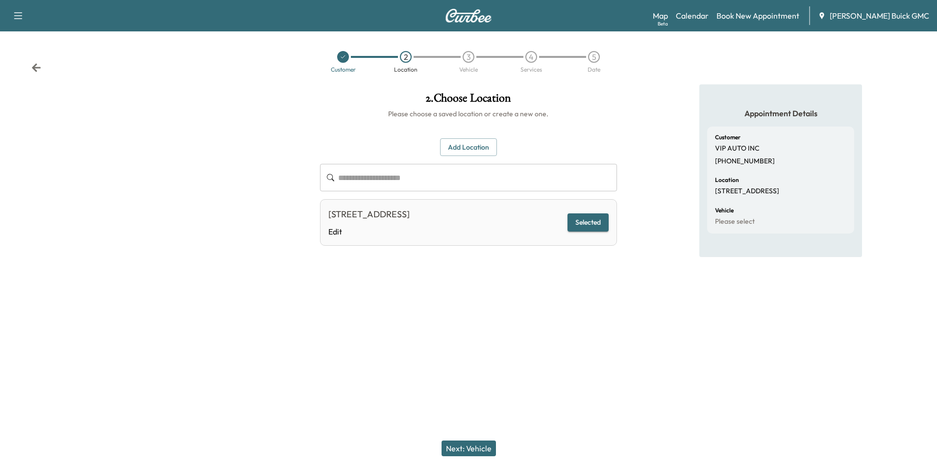
click at [470, 447] on button "Next: Vehicle" at bounding box center [469, 448] width 54 height 16
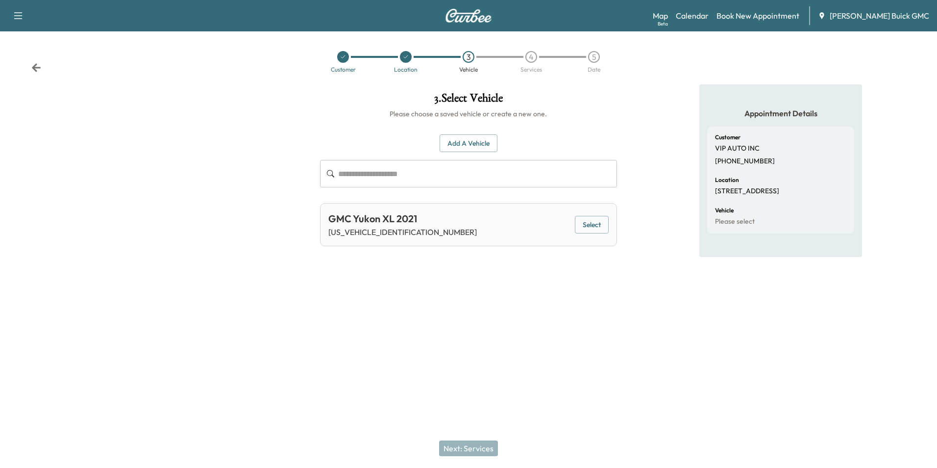
click at [575, 292] on div "3 . Select Vehicle Please choose a saved vehicle or create a new one. Add a Veh…" at bounding box center [468, 201] width 312 height 234
click at [472, 139] on button "Add a Vehicle" at bounding box center [469, 143] width 58 height 18
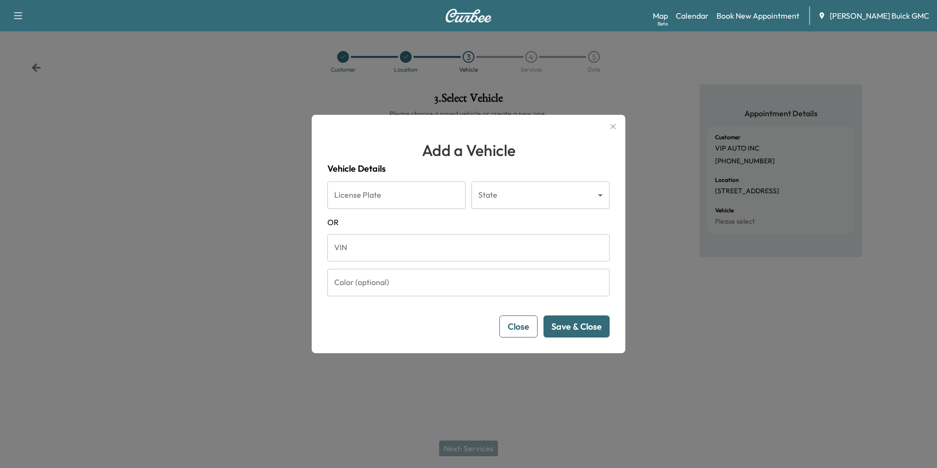
click at [392, 245] on input "VIN" at bounding box center [468, 247] width 282 height 27
type input "**********"
click at [580, 324] on button "Save & Close" at bounding box center [577, 326] width 66 height 22
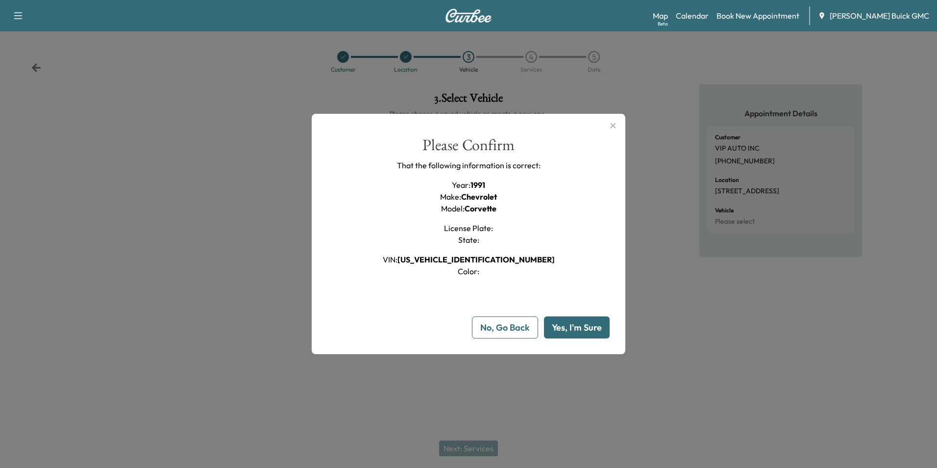
click at [588, 322] on button "Yes, I'm Sure" at bounding box center [577, 327] width 66 height 22
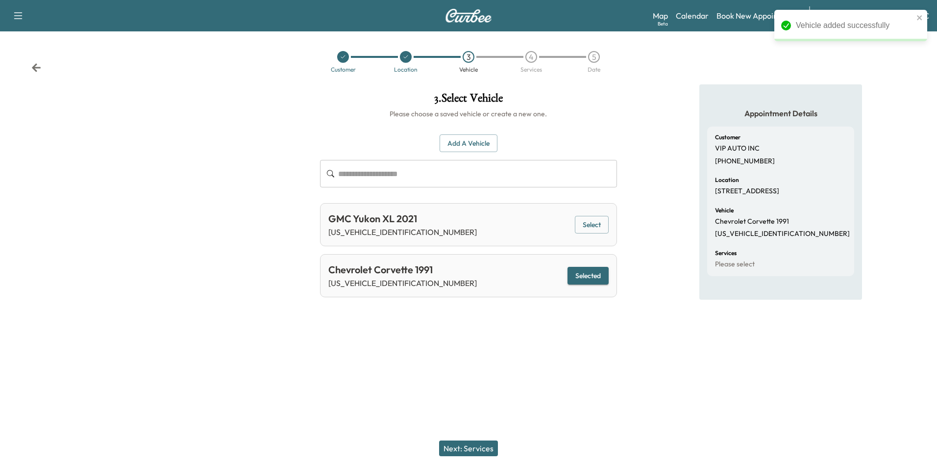
click at [486, 446] on button "Next: Services" at bounding box center [468, 448] width 59 height 16
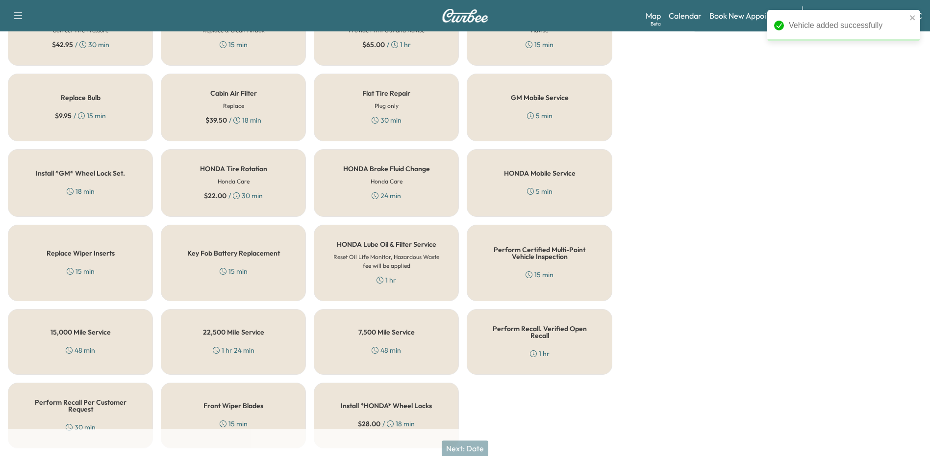
scroll to position [280, 0]
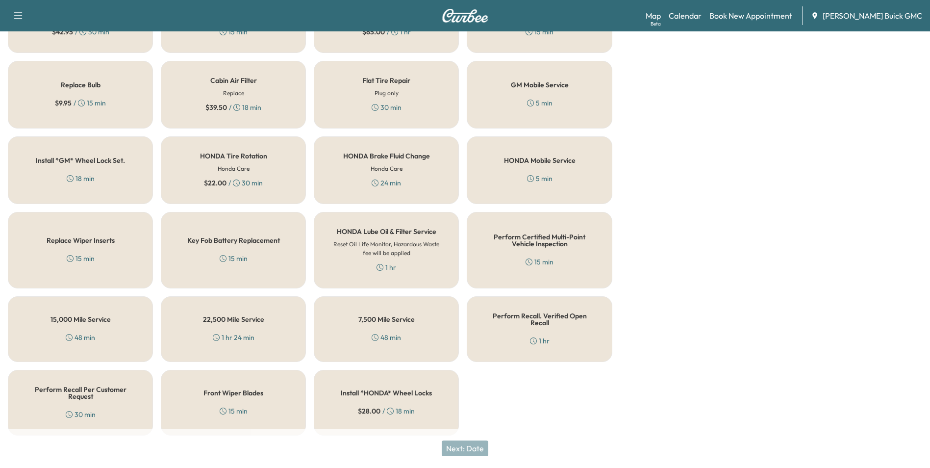
drag, startPoint x: 526, startPoint y: 314, endPoint x: 531, endPoint y: 317, distance: 5.3
click at [526, 315] on h5 "Perform Recall. Verified Open Recall" at bounding box center [539, 319] width 113 height 14
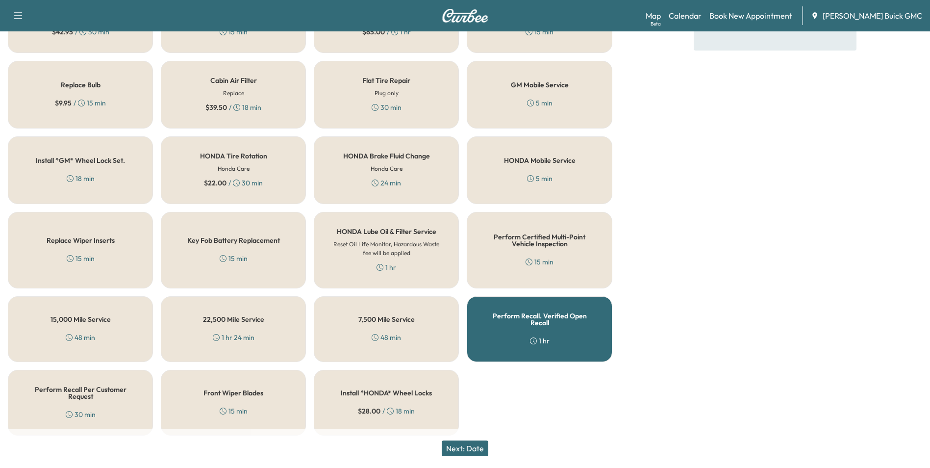
click at [481, 445] on button "Next: Date" at bounding box center [465, 448] width 47 height 16
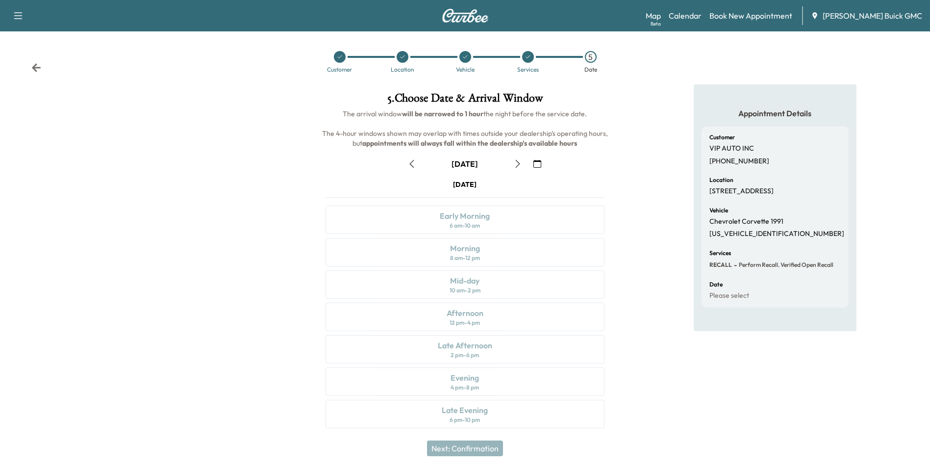
click at [535, 161] on icon "button" at bounding box center [537, 164] width 8 height 8
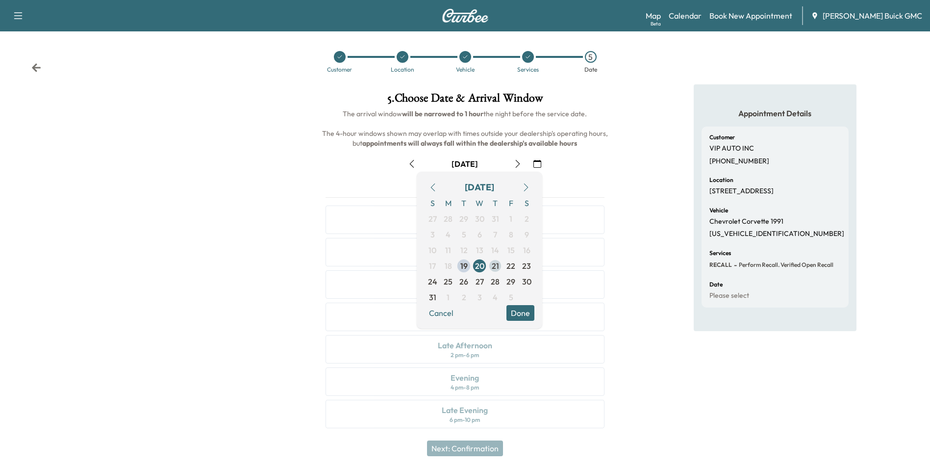
click at [493, 265] on span "21" at bounding box center [495, 266] width 7 height 12
click at [515, 312] on button "Done" at bounding box center [520, 313] width 28 height 16
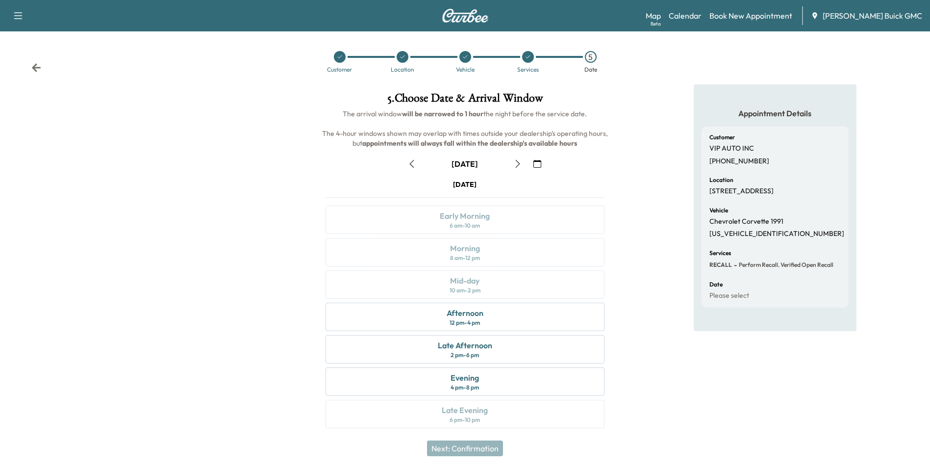
click at [647, 224] on div "Appointment Details Customer VIP AUTO INC [PHONE_NUMBER] Location [STREET_ADDRE…" at bounding box center [775, 261] width 310 height 355
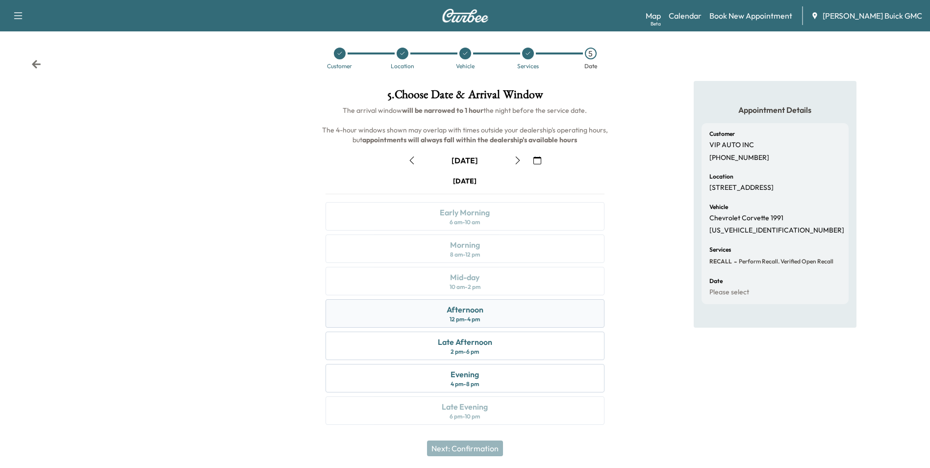
click at [473, 308] on div "Afternoon" at bounding box center [465, 309] width 37 height 12
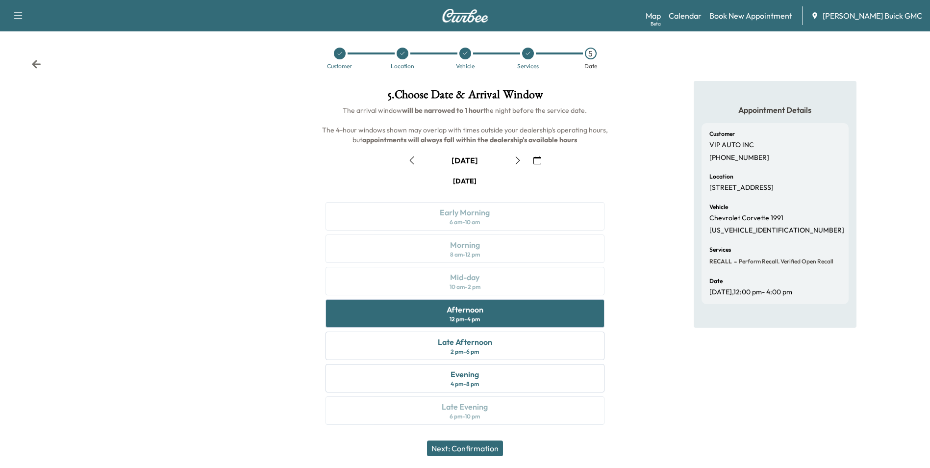
click at [479, 445] on button "Next: Confirmation" at bounding box center [465, 448] width 76 height 16
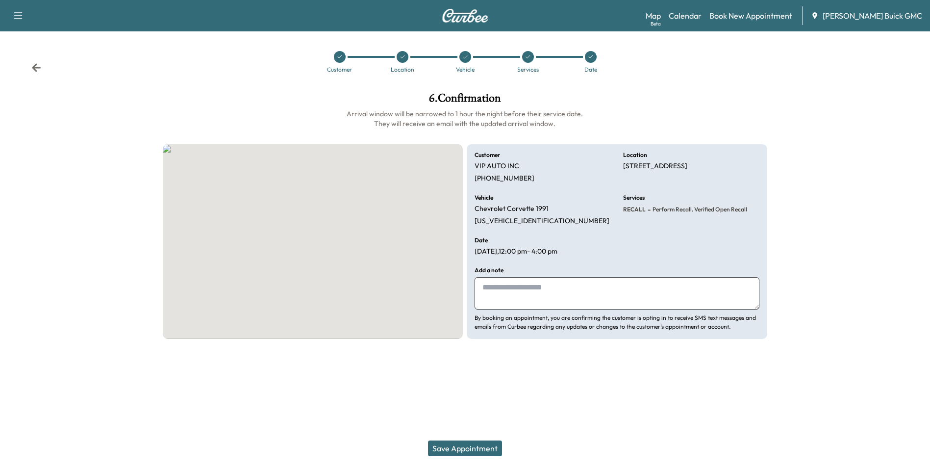
scroll to position [0, 0]
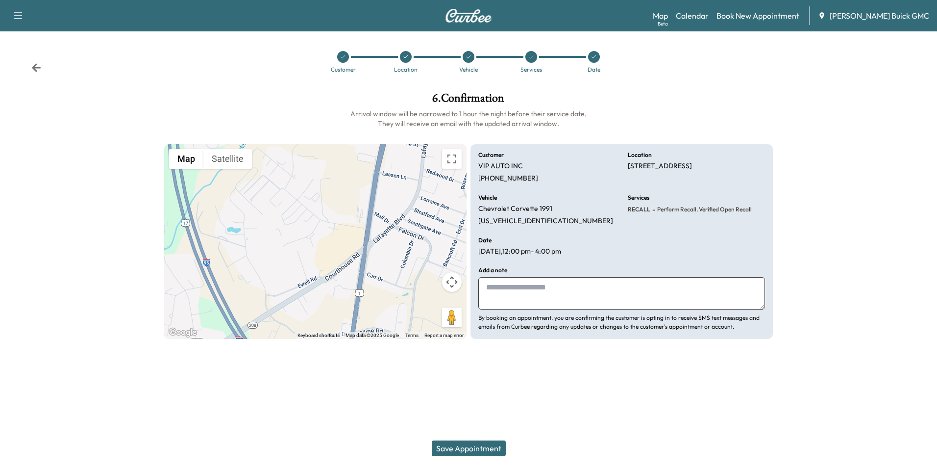
click at [526, 292] on textarea at bounding box center [621, 293] width 287 height 32
type textarea "*******"
click at [477, 448] on button "Save Appointment" at bounding box center [469, 448] width 74 height 16
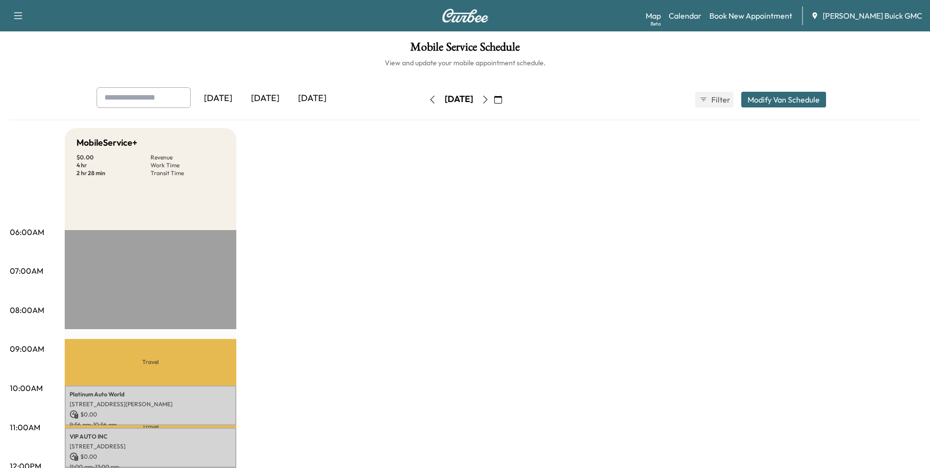
drag, startPoint x: 708, startPoint y: 199, endPoint x: 702, endPoint y: 197, distance: 6.8
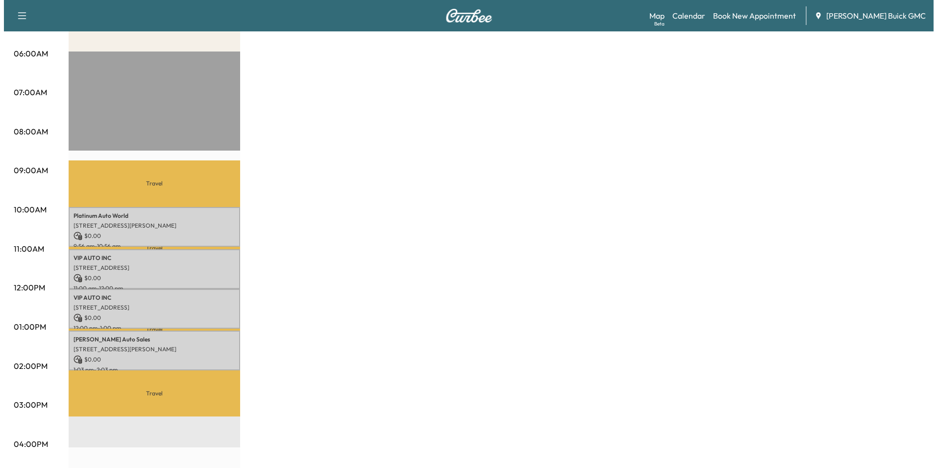
scroll to position [196, 0]
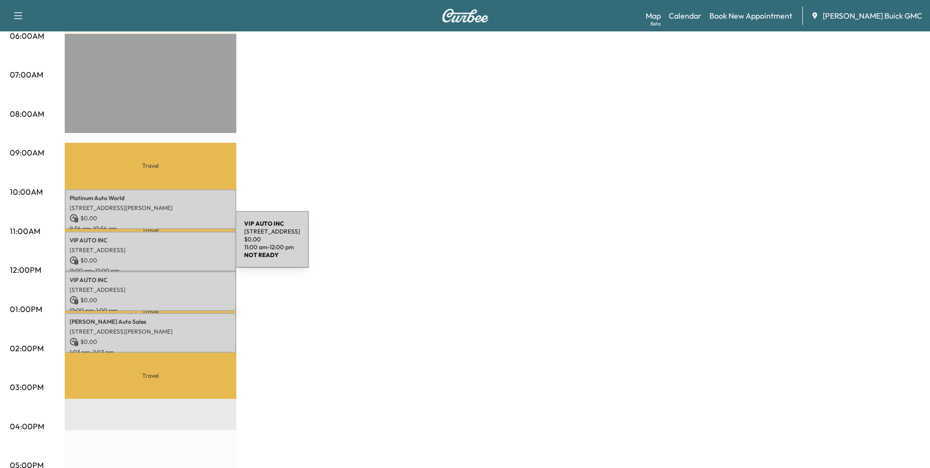
click at [162, 246] on p "[STREET_ADDRESS]" at bounding box center [151, 250] width 162 height 8
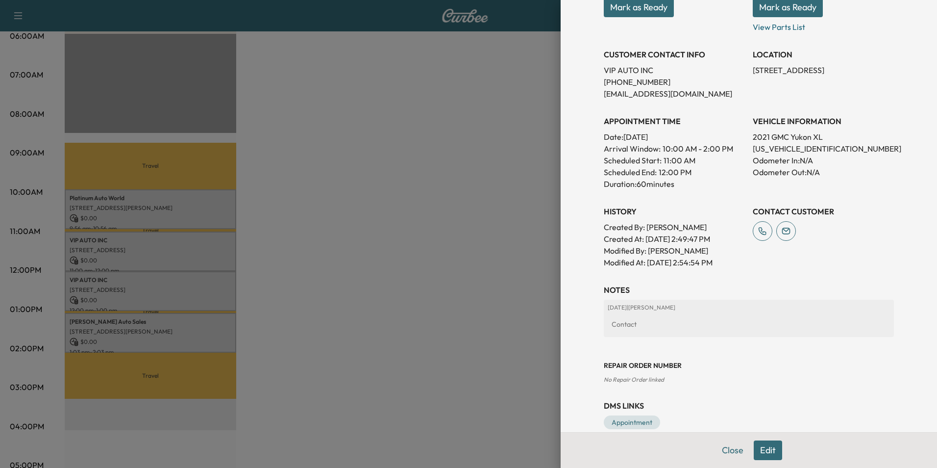
scroll to position [181, 0]
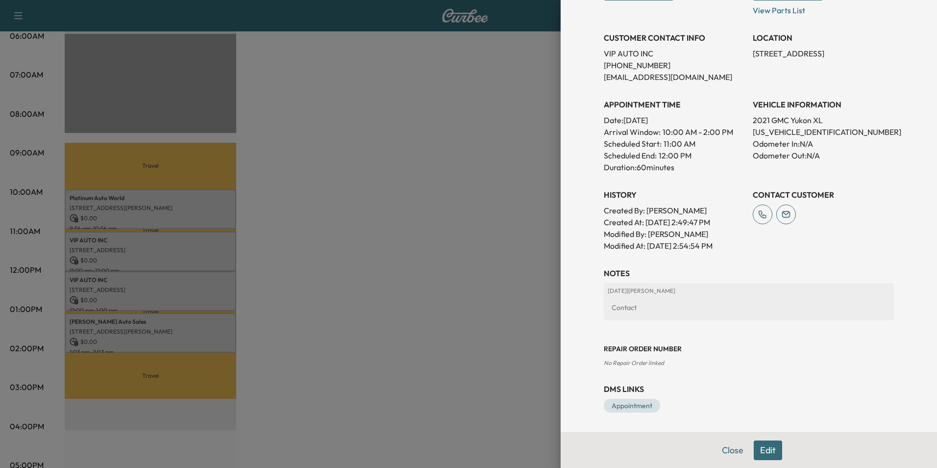
click at [764, 448] on button "Edit" at bounding box center [768, 450] width 28 height 20
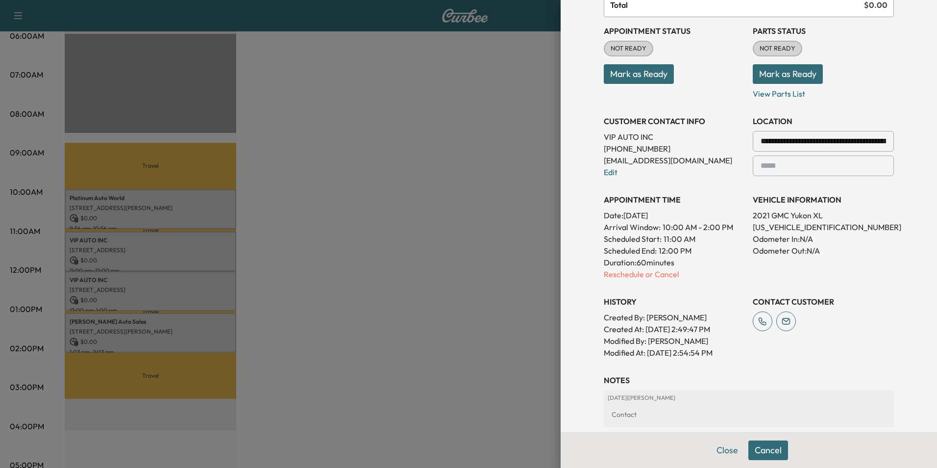
scroll to position [92, 0]
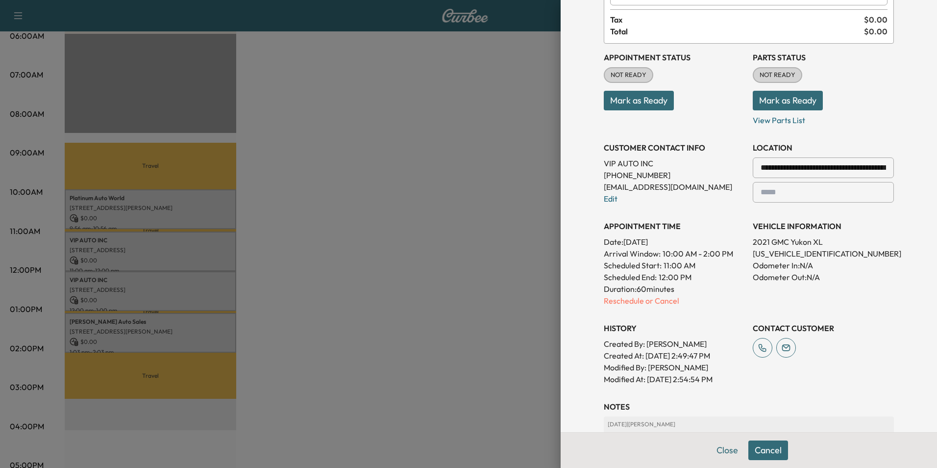
click at [657, 299] on p "Reschedule or Cancel" at bounding box center [674, 301] width 141 height 12
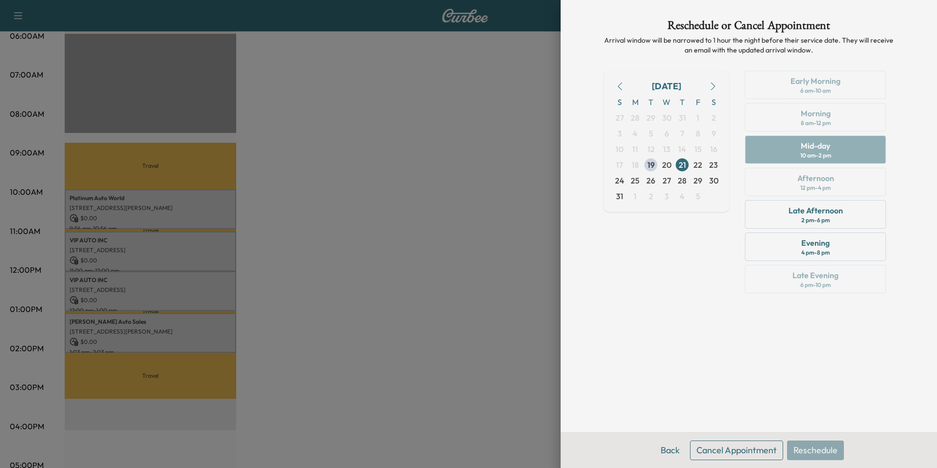
click at [722, 448] on button "Cancel Appointment" at bounding box center [736, 450] width 93 height 20
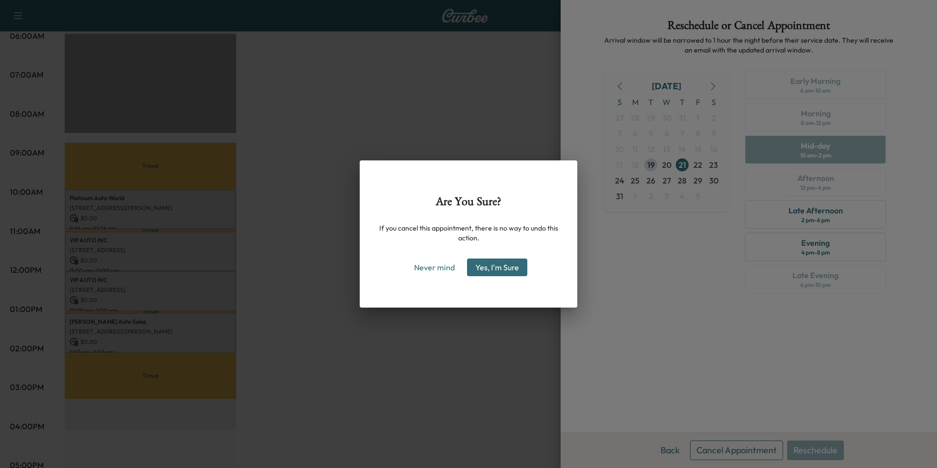
click at [506, 263] on button "Yes, I'm Sure" at bounding box center [497, 267] width 60 height 18
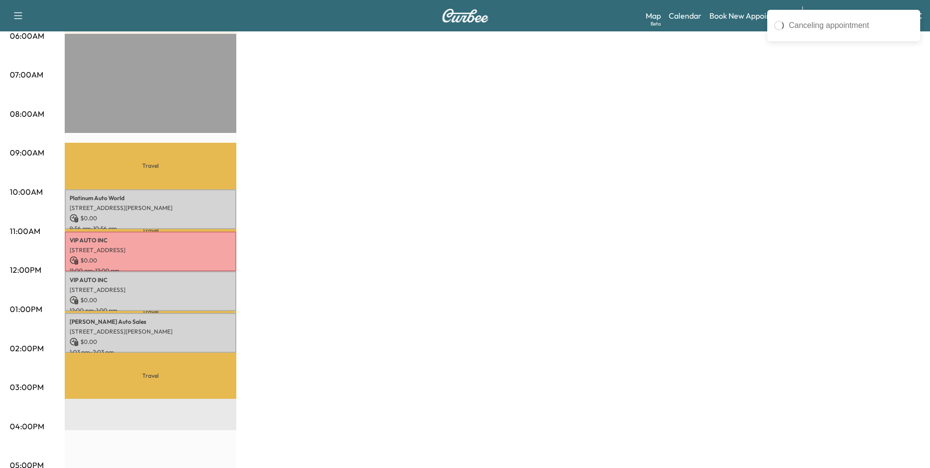
click at [449, 278] on div "MobileService+ $ 0.00 Revenue 4 hr Work Time 2 hr 28 min Transit Time Travel Pl…" at bounding box center [492, 299] width 855 height 735
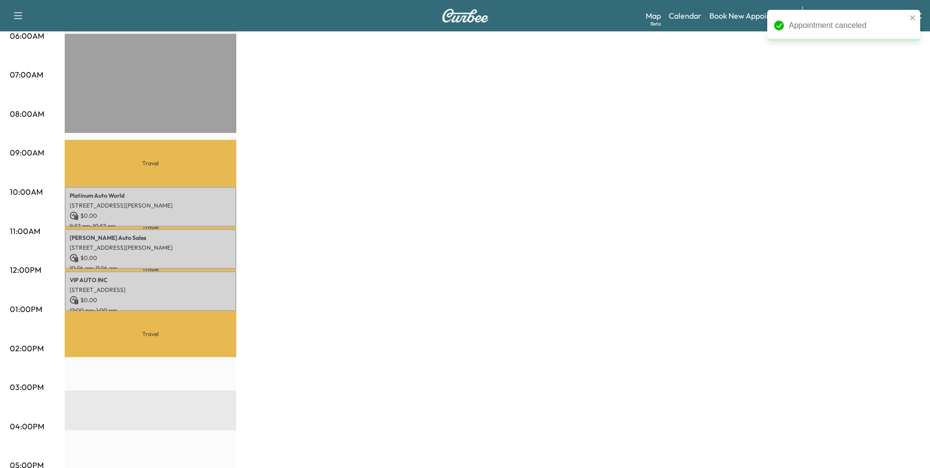
click at [419, 252] on div "MobileService+ $ 0.00 Revenue 3 hr Work Time 2 hr 29 min Transit Time Travel Pl…" at bounding box center [492, 299] width 855 height 735
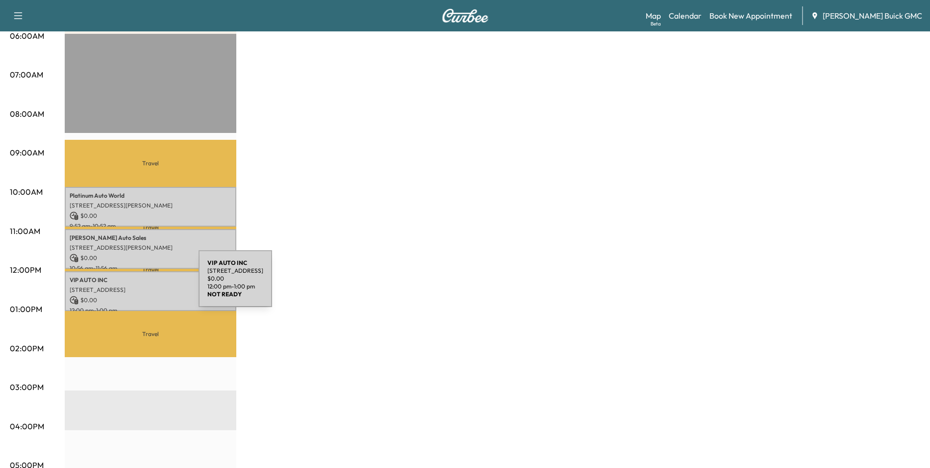
click at [125, 286] on p "[STREET_ADDRESS]" at bounding box center [151, 290] width 162 height 8
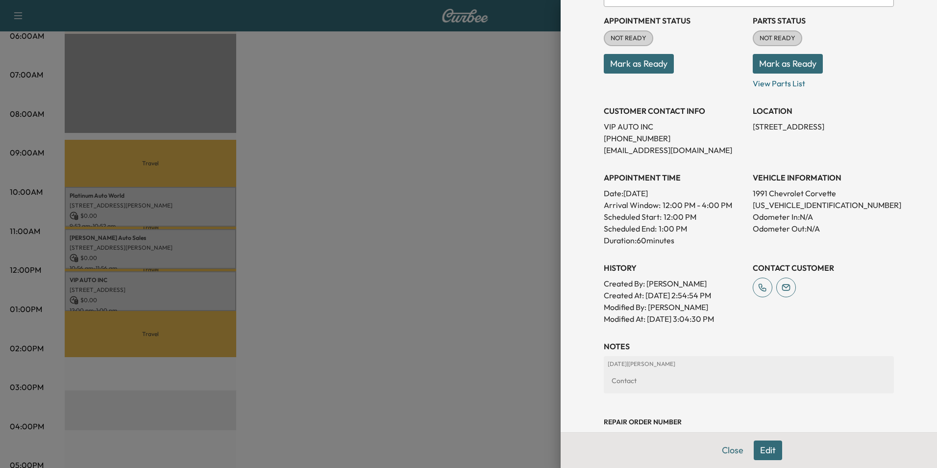
scroll to position [181, 0]
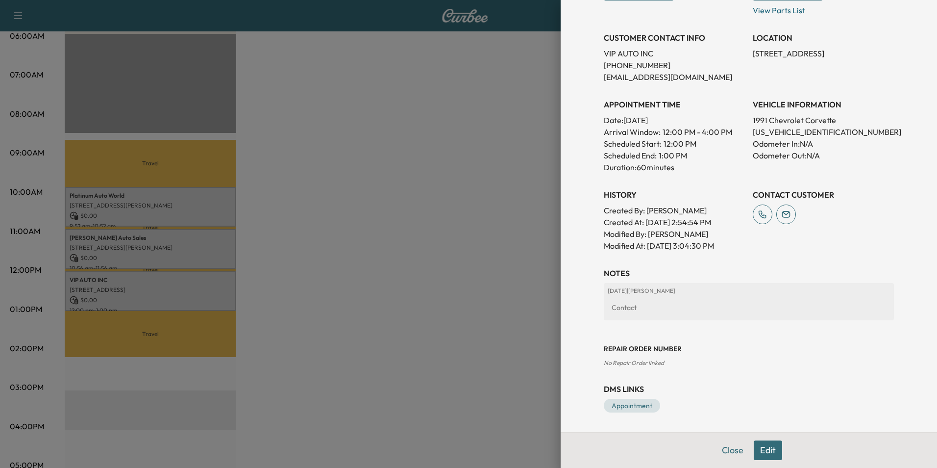
click at [759, 448] on button "Edit" at bounding box center [768, 450] width 28 height 20
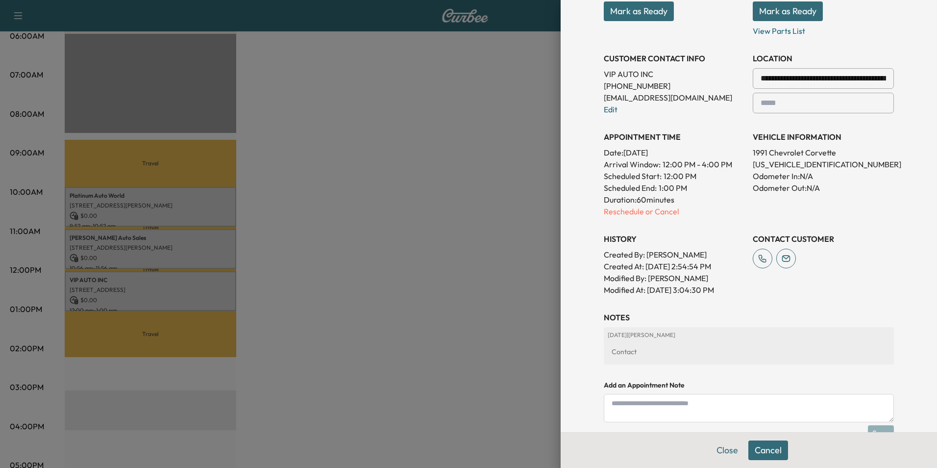
scroll to position [202, 0]
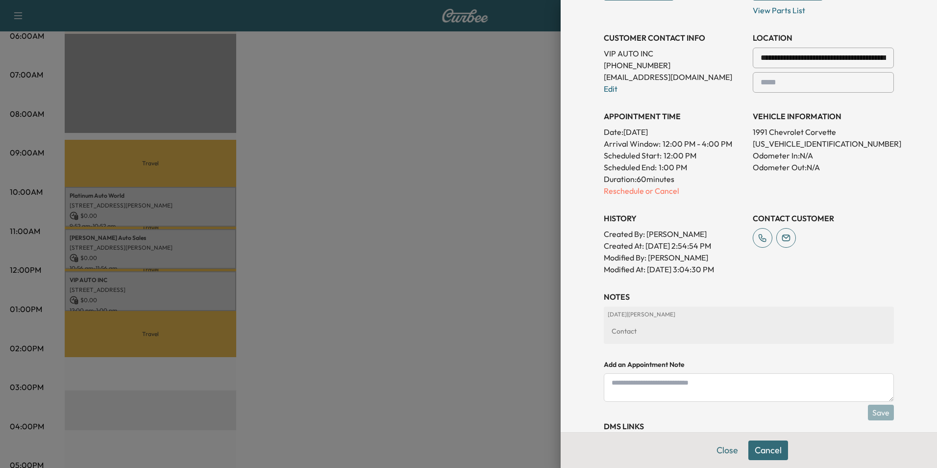
click at [644, 385] on textarea at bounding box center [749, 387] width 290 height 28
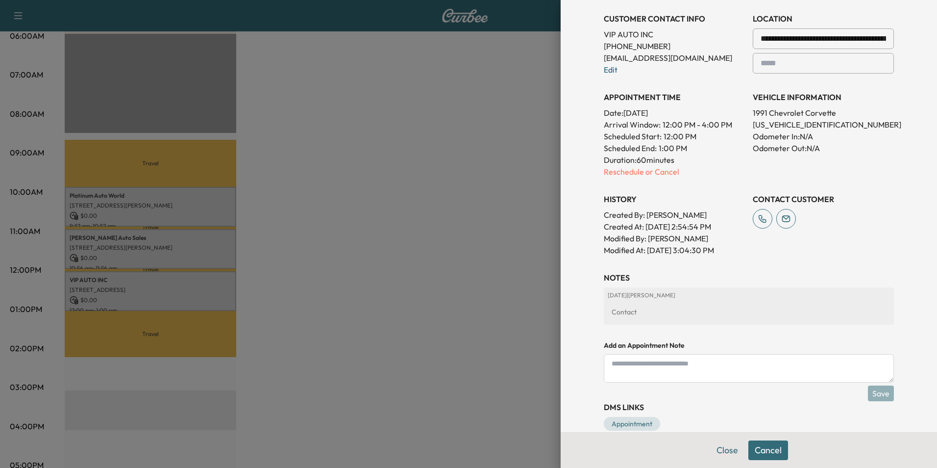
scroll to position [239, 0]
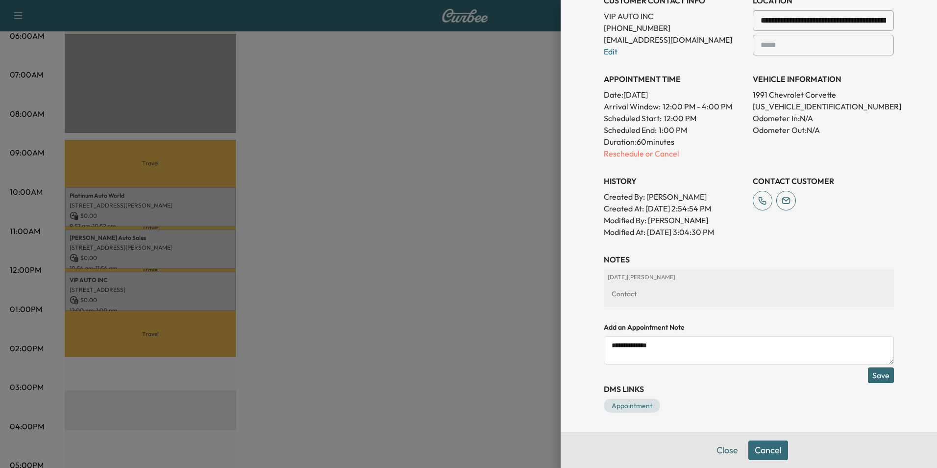
type textarea "**********"
click at [874, 373] on button "Save" at bounding box center [881, 375] width 26 height 16
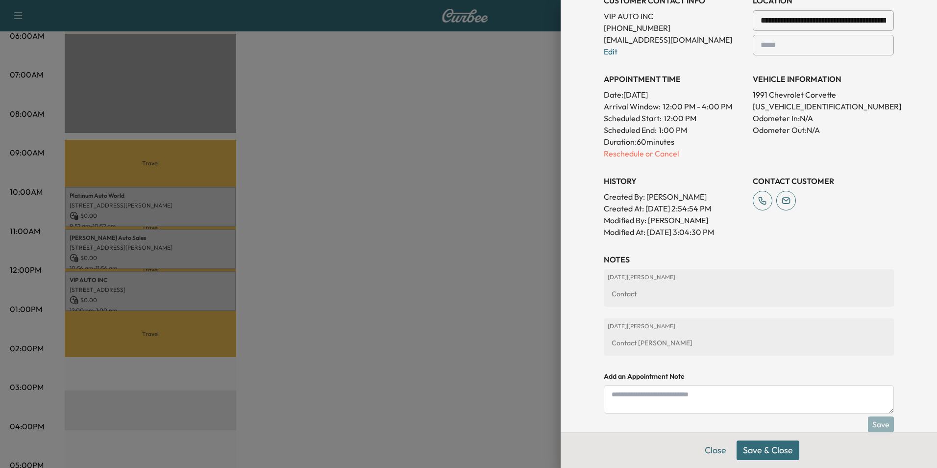
click at [764, 446] on button "Save & Close" at bounding box center [768, 450] width 63 height 20
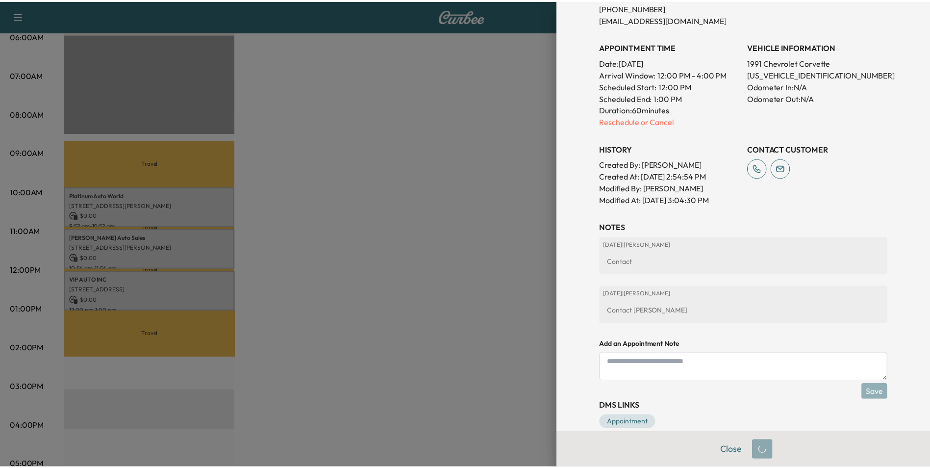
scroll to position [219, 0]
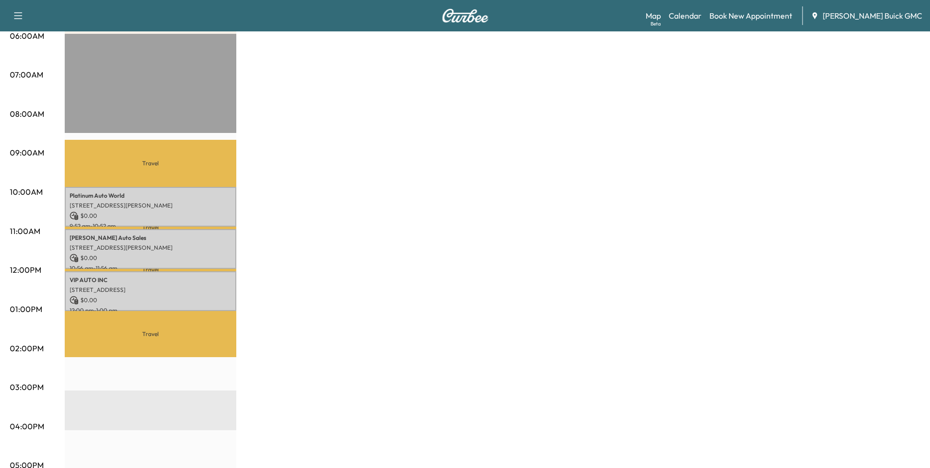
click at [472, 223] on div "MobileService+ $ 0.00 Revenue 3 hr Work Time 2 hr 29 min Transit Time Travel Pl…" at bounding box center [492, 299] width 855 height 735
click at [356, 221] on div "MobileService+ $ 0.00 Revenue 3 hr Work Time 2 hr 29 min Transit Time Travel Pl…" at bounding box center [492, 299] width 855 height 735
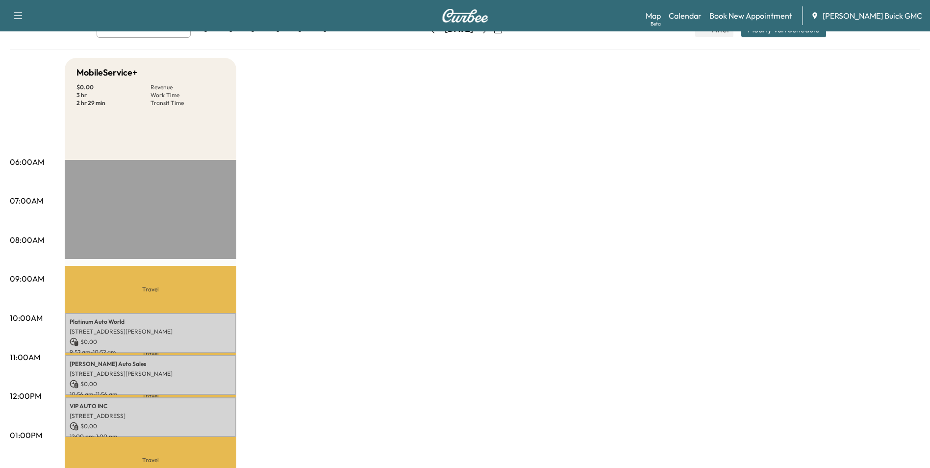
scroll to position [0, 0]
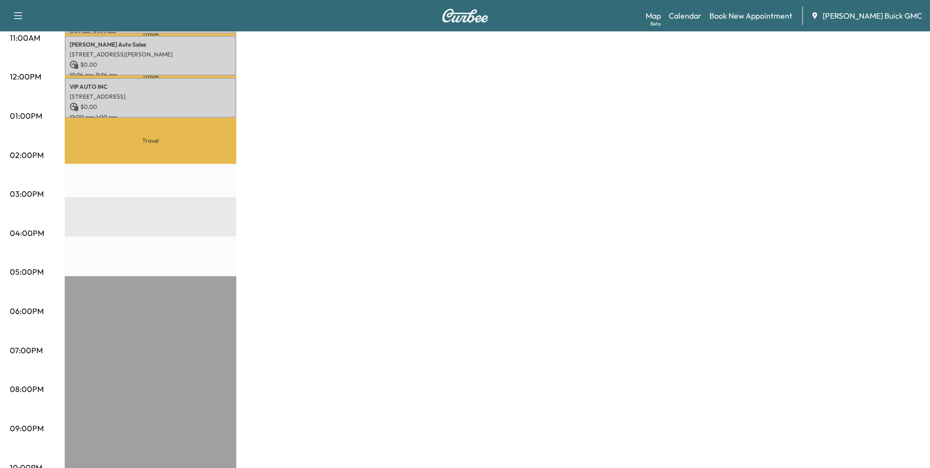
scroll to position [405, 0]
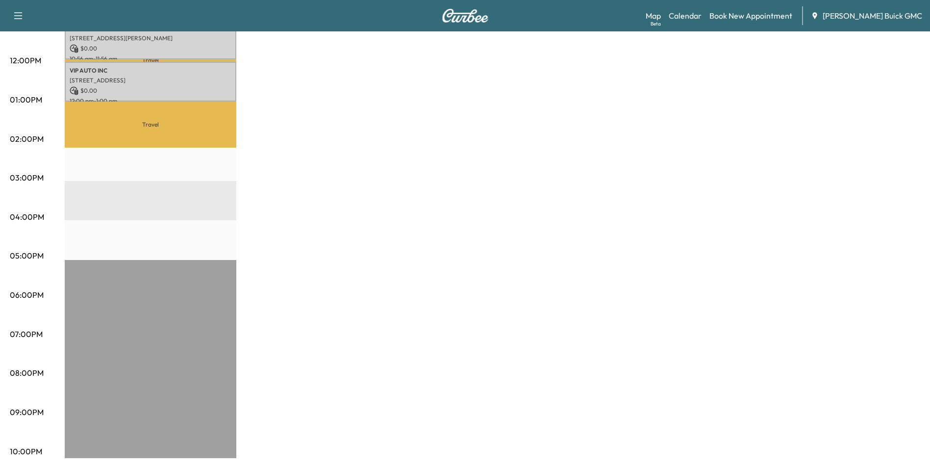
click at [750, 176] on div "MobileService+ $ 0.00 Revenue 3 hr Work Time 2 hr 29 min Transit Time Travel Pl…" at bounding box center [492, 90] width 855 height 735
click at [617, 242] on div "MobileService+ $ 0.00 Revenue 3 hr Work Time 2 hr 29 min Transit Time Travel Pl…" at bounding box center [492, 90] width 855 height 735
click at [574, 241] on div "MobileService+ $ 0.00 Revenue 3 hr Work Time 2 hr 29 min Transit Time Travel Pl…" at bounding box center [492, 90] width 855 height 735
click at [417, 132] on div "MobileService+ $ 0.00 Revenue 3 hr Work Time 2 hr 29 min Transit Time Travel Pl…" at bounding box center [492, 90] width 855 height 735
